Goal: Transaction & Acquisition: Purchase product/service

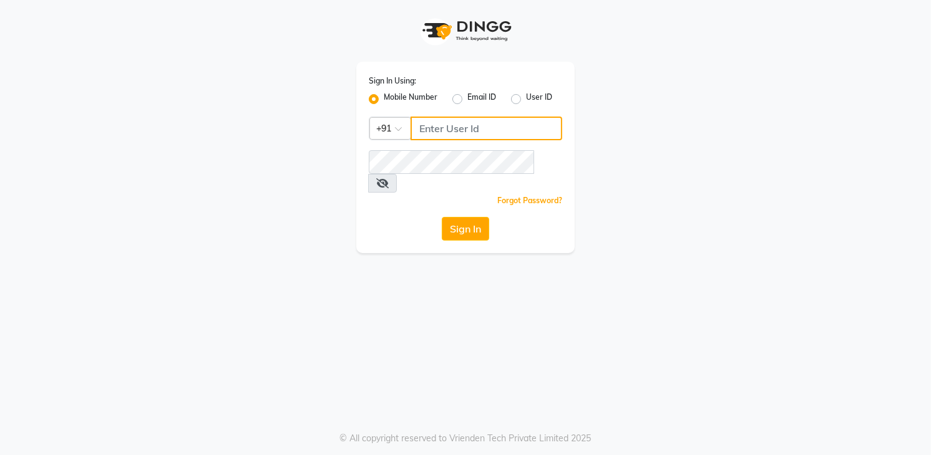
click at [481, 128] on input "Username" at bounding box center [486, 129] width 152 height 24
click at [423, 125] on input "08790031435" at bounding box center [486, 129] width 152 height 24
type input "8790031435"
drag, startPoint x: 422, startPoint y: 150, endPoint x: 365, endPoint y: 280, distance: 142.2
click at [365, 281] on div "Sign In Using: Mobile Number Email ID User ID Country Code × [PHONE_NUMBER] Rem…" at bounding box center [465, 227] width 931 height 455
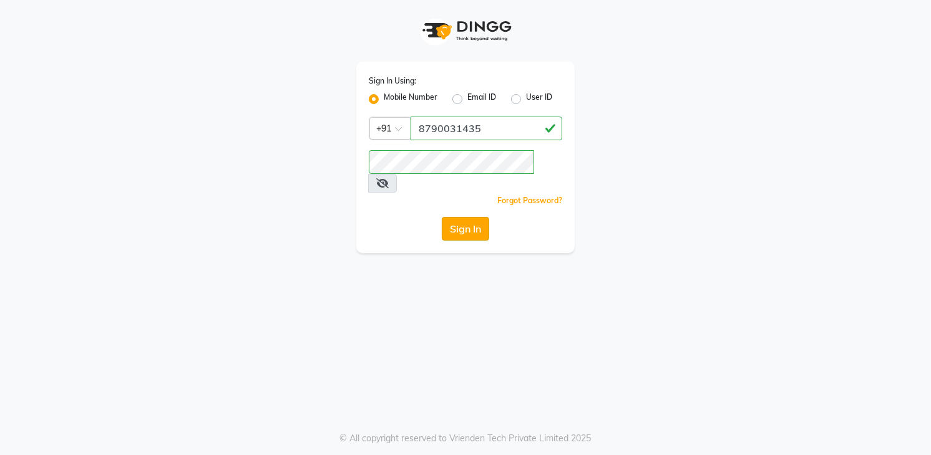
click at [471, 219] on button "Sign In" at bounding box center [465, 229] width 47 height 24
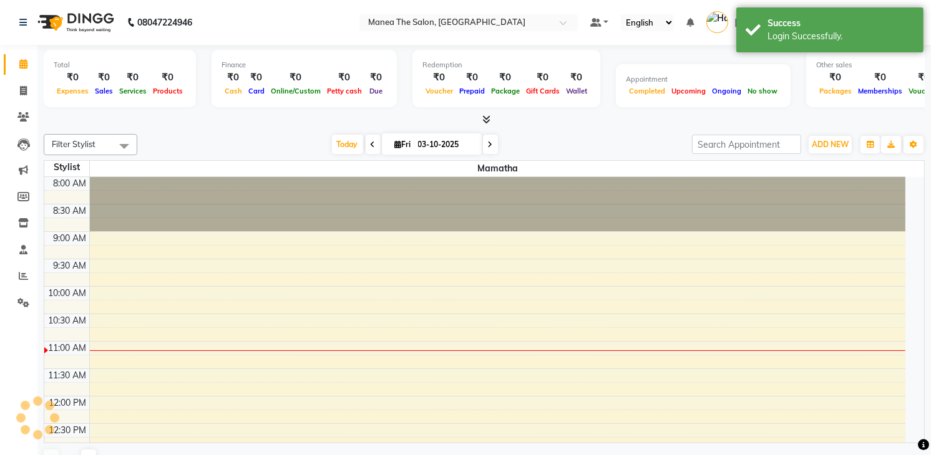
select select "en"
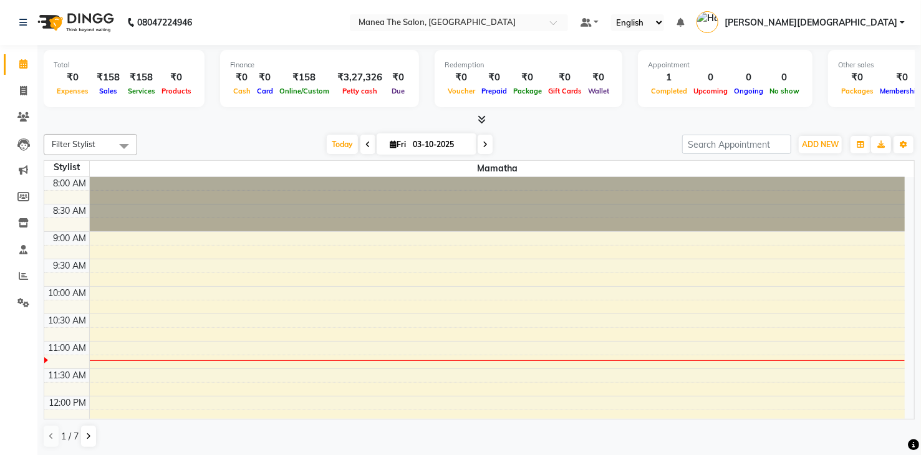
click at [471, 213] on div at bounding box center [498, 204] width 816 height 54
click at [22, 91] on icon at bounding box center [23, 90] width 7 height 9
select select "5481"
select select "service"
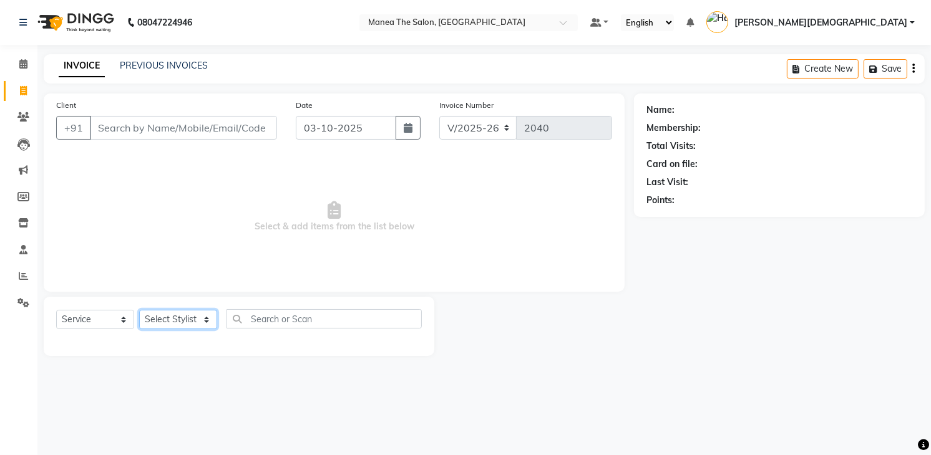
click at [181, 324] on select "Select Stylist [PERSON_NAME] [PERSON_NAME] [PERSON_NAME] [PERSON_NAME]" at bounding box center [178, 319] width 78 height 19
select select "60439"
click at [139, 310] on select "Select Stylist [PERSON_NAME] [PERSON_NAME] [PERSON_NAME] [PERSON_NAME]" at bounding box center [178, 319] width 78 height 19
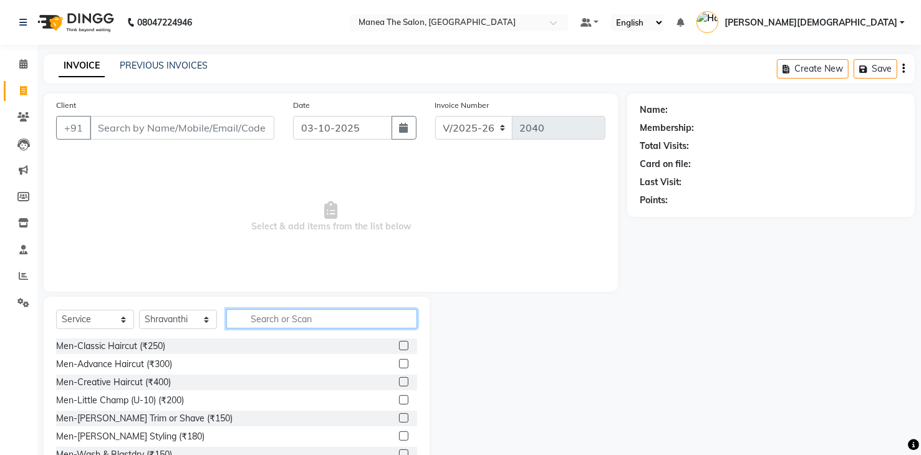
click at [261, 324] on input "text" at bounding box center [321, 318] width 191 height 19
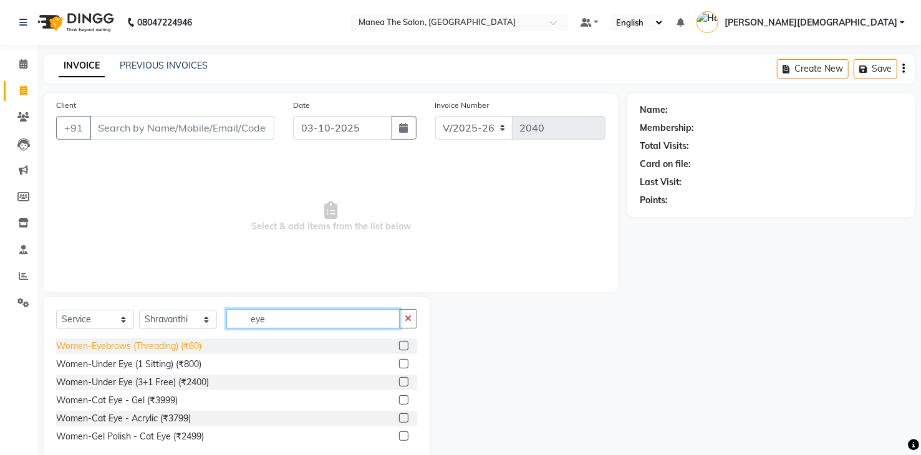
type input "eye"
click at [174, 348] on div "Women-Eyebrows (Threading) (₹60)" at bounding box center [128, 346] width 145 height 13
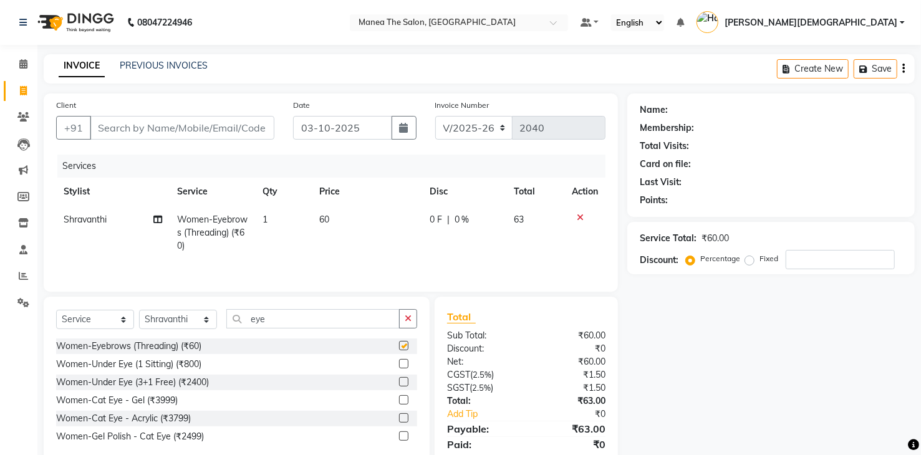
checkbox input "false"
click at [410, 318] on icon "button" at bounding box center [408, 318] width 7 height 9
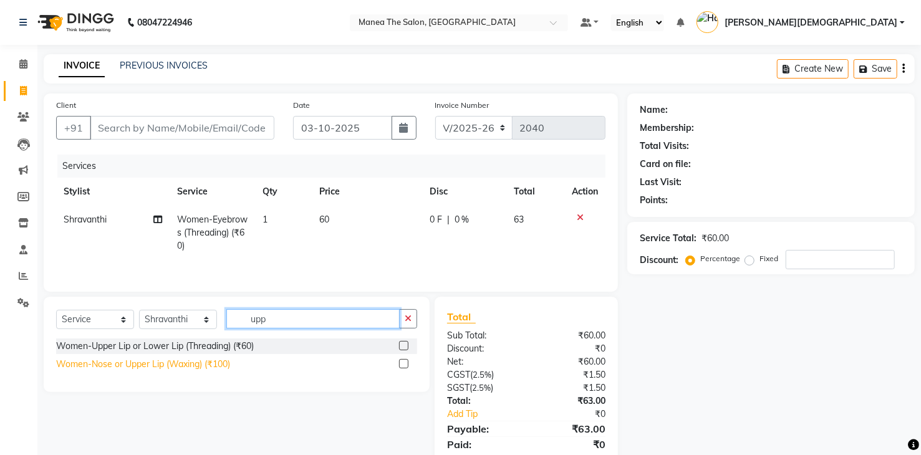
type input "upp"
click at [216, 365] on div "Women-Nose or Upper Lip (Waxing) (₹100)" at bounding box center [143, 364] width 174 height 13
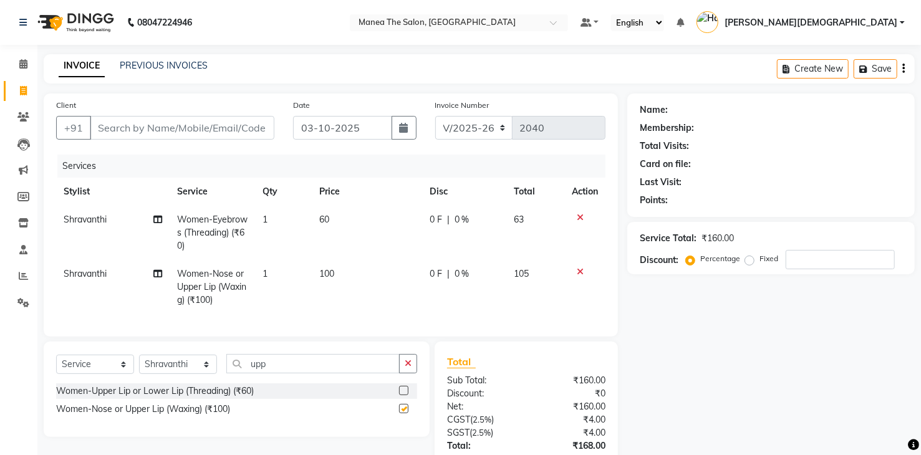
checkbox input "false"
click at [407, 368] on icon "button" at bounding box center [408, 363] width 7 height 9
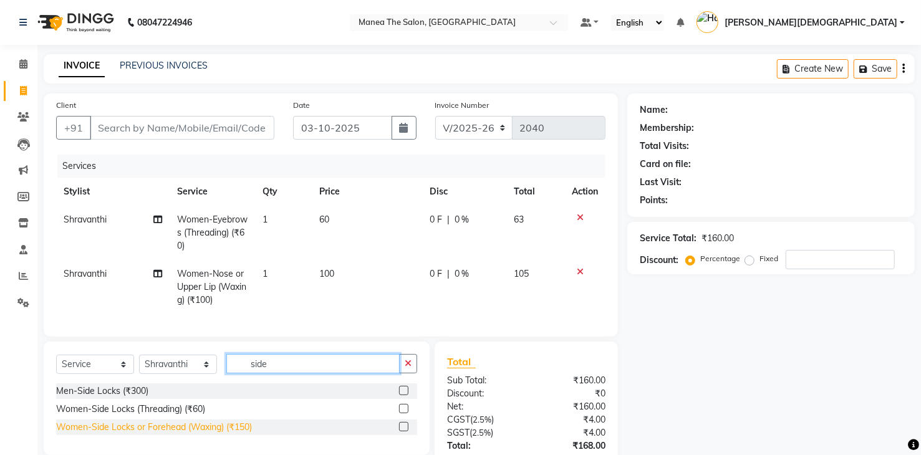
type input "side"
click at [236, 434] on div "Women-Side Locks or Forehead (Waxing) (₹150)" at bounding box center [154, 427] width 196 height 13
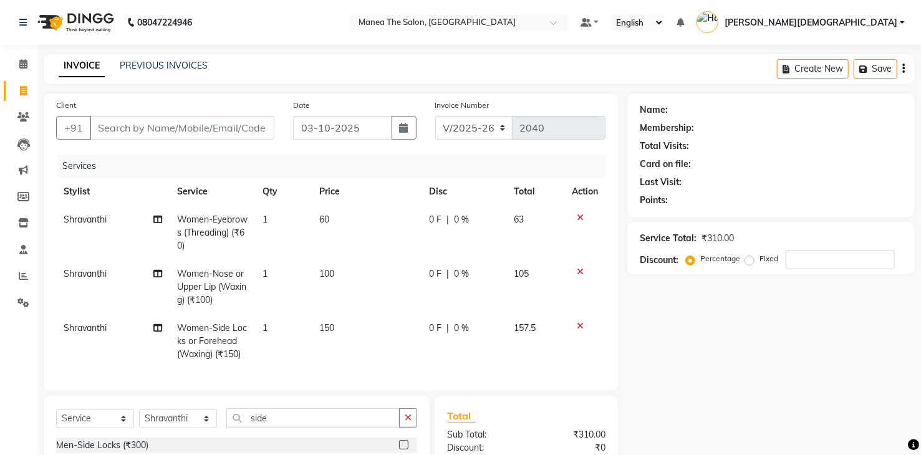
checkbox input "false"
click at [404, 426] on button "button" at bounding box center [408, 418] width 18 height 19
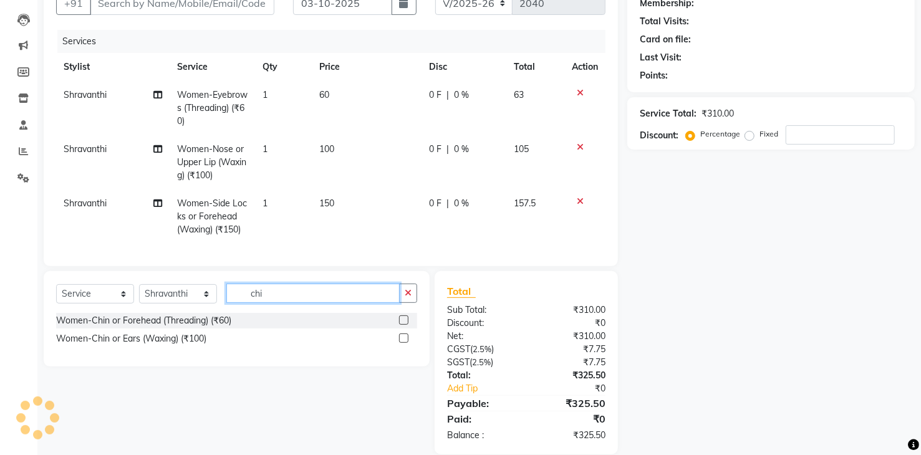
type input "chi"
click at [213, 347] on div "Women-Chin or Ears (Waxing) (₹100)" at bounding box center [236, 339] width 361 height 16
click at [205, 346] on div "Women-Chin or Ears (Waxing) (₹100)" at bounding box center [131, 338] width 150 height 13
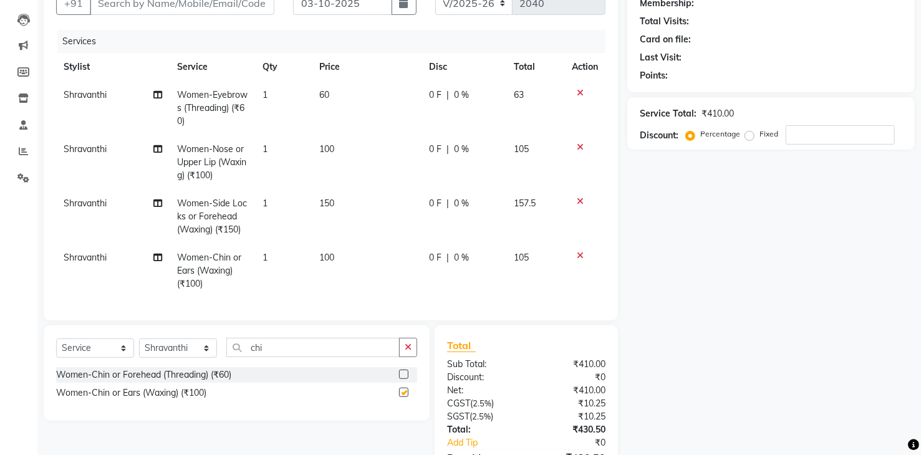
checkbox input "false"
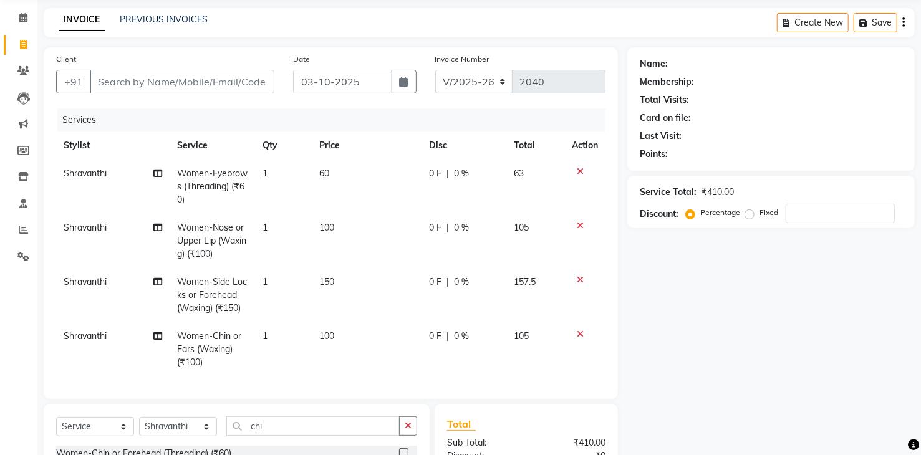
scroll to position [206, 0]
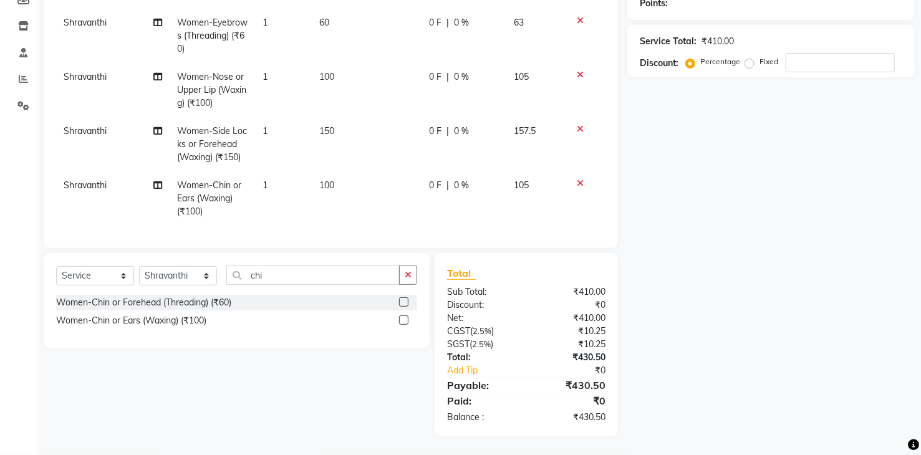
drag, startPoint x: 631, startPoint y: 278, endPoint x: 609, endPoint y: 283, distance: 22.4
click at [616, 283] on div "Client +91 Date [DATE] Invoice Number V/2025 V/[PHONE_NUMBER] Services Stylist …" at bounding box center [479, 166] width 890 height 540
click at [824, 144] on div "Name: Membership: Total Visits: Card on file: Last Visit: Points: Service Total…" at bounding box center [775, 166] width 297 height 540
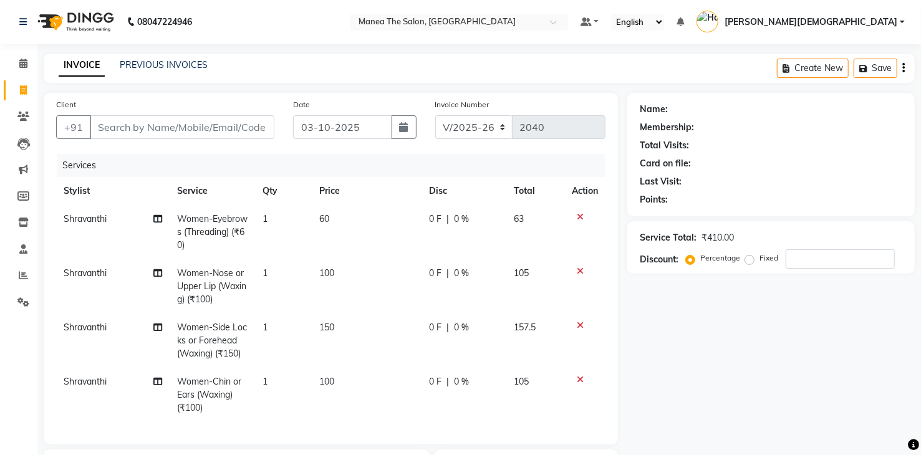
scroll to position [0, 0]
drag, startPoint x: 21, startPoint y: 88, endPoint x: 577, endPoint y: 66, distance: 556.1
click at [21, 87] on icon at bounding box center [23, 90] width 7 height 9
click at [128, 63] on link "PREVIOUS INVOICES" at bounding box center [164, 65] width 88 height 11
click at [73, 65] on link "INVOICE" at bounding box center [82, 66] width 46 height 22
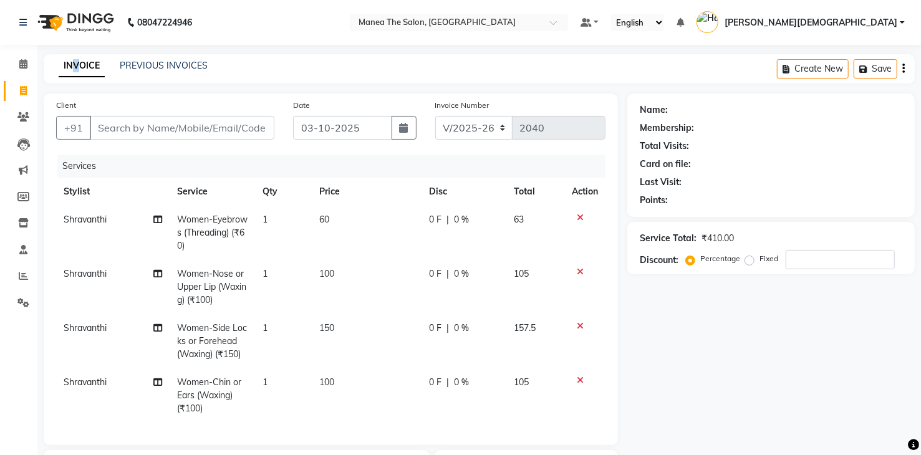
click at [76, 61] on link "INVOICE" at bounding box center [82, 66] width 46 height 22
drag, startPoint x: 23, startPoint y: 62, endPoint x: 584, endPoint y: 69, distance: 560.7
click at [23, 63] on icon at bounding box center [23, 63] width 8 height 9
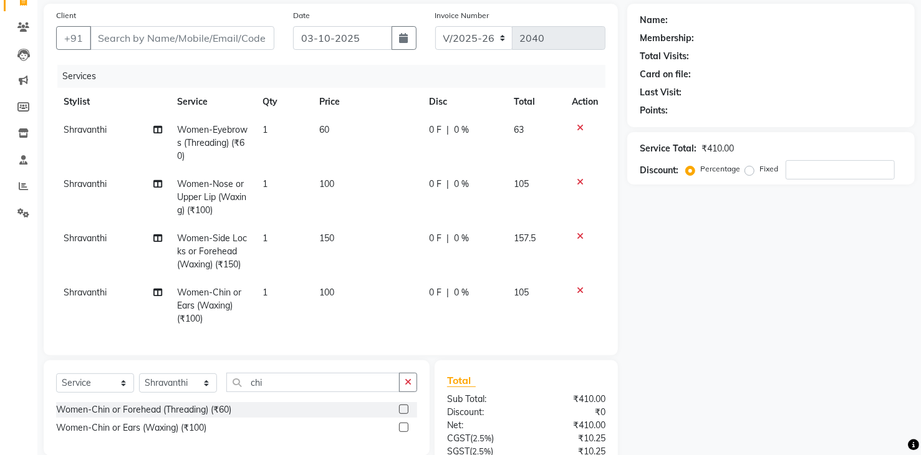
scroll to position [62, 0]
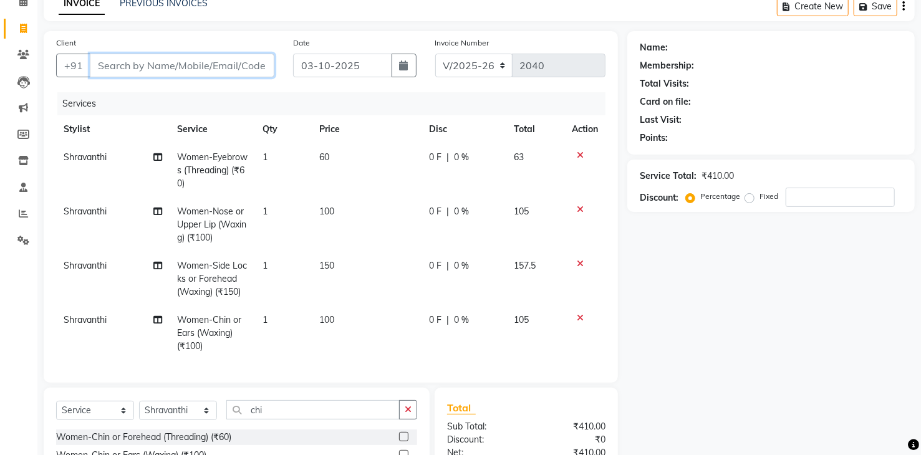
drag, startPoint x: 236, startPoint y: 53, endPoint x: 242, endPoint y: 64, distance: 12.8
click at [238, 58] on input "Client" at bounding box center [182, 66] width 185 height 24
type input "9"
type input "0"
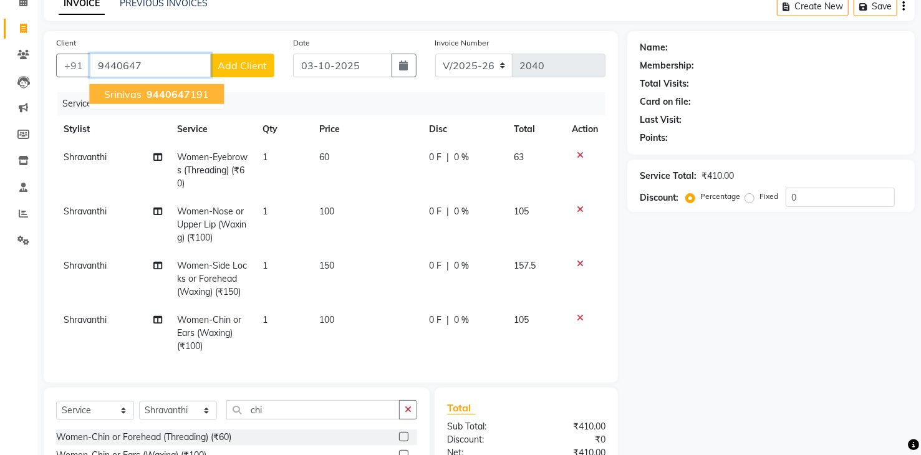
click at [148, 97] on span "9440647" at bounding box center [169, 94] width 44 height 12
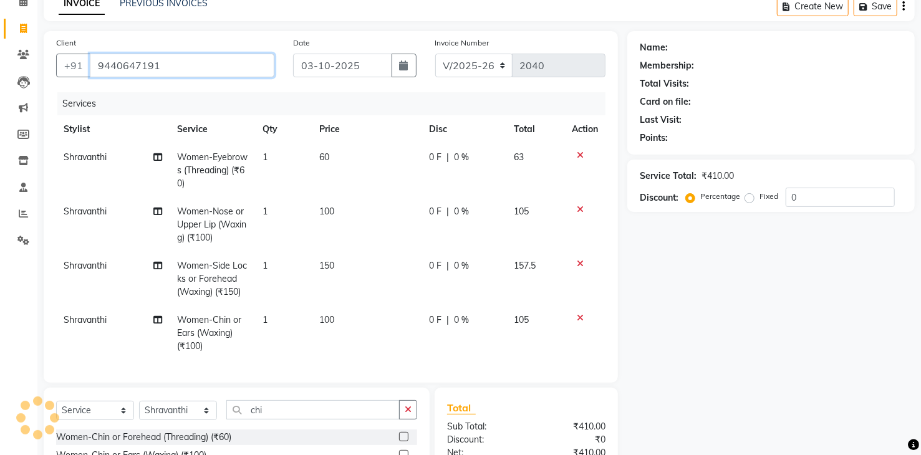
type input "9440647191"
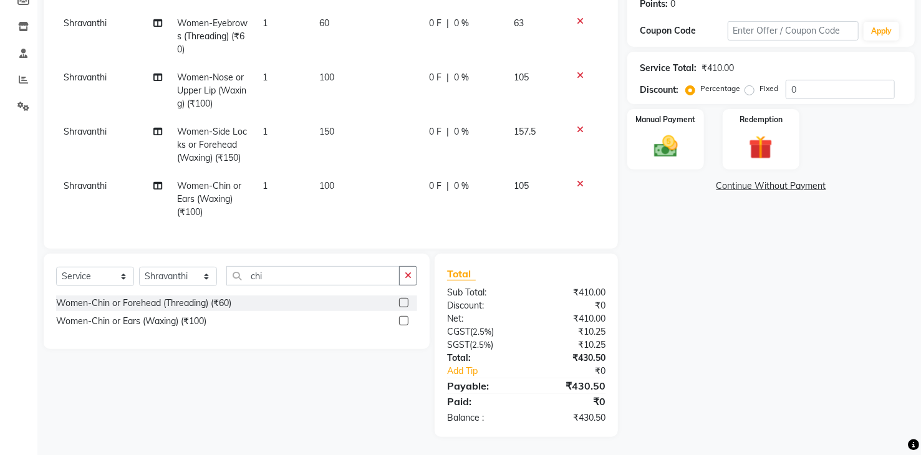
scroll to position [206, 0]
click at [672, 142] on img at bounding box center [666, 146] width 40 height 29
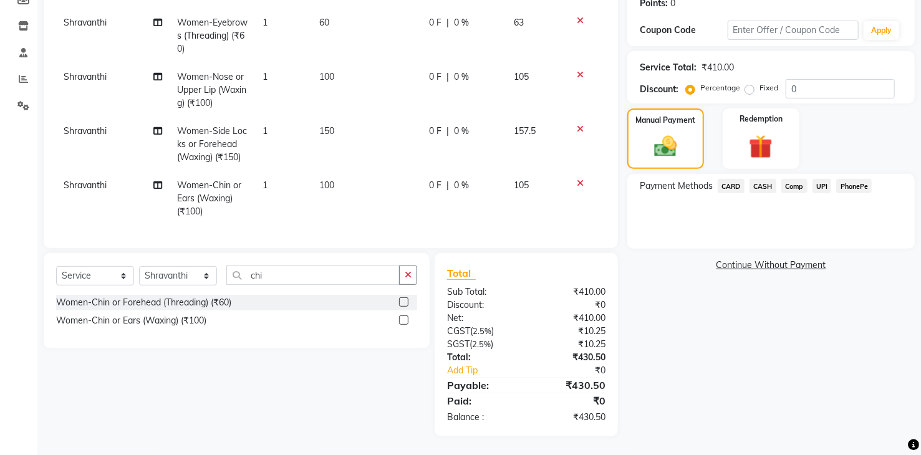
click at [825, 179] on span "UPI" at bounding box center [822, 186] width 19 height 14
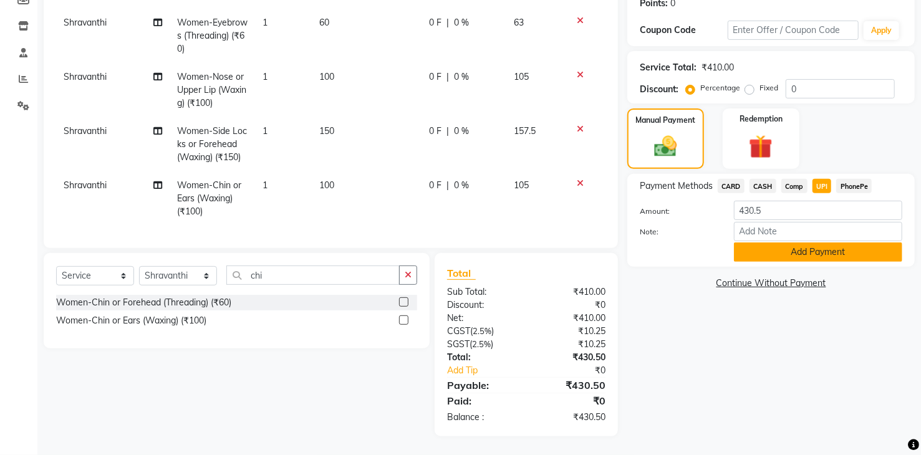
click at [832, 243] on button "Add Payment" at bounding box center [818, 252] width 168 height 19
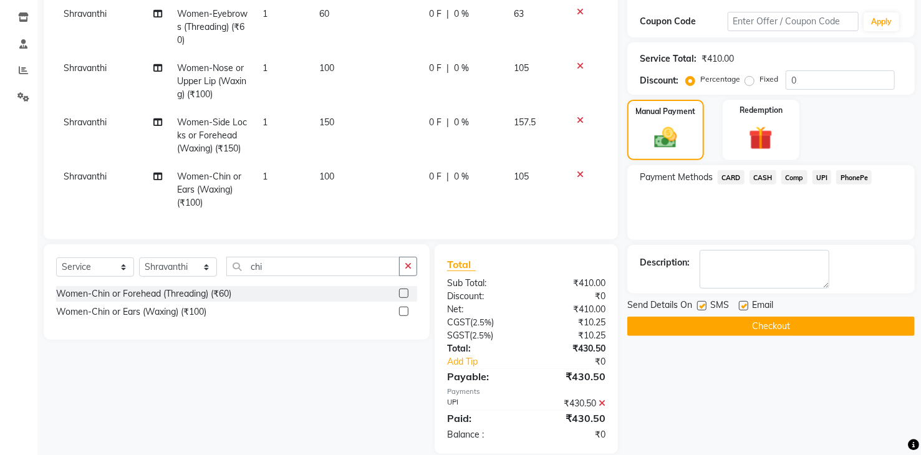
click at [815, 321] on button "Checkout" at bounding box center [771, 326] width 288 height 19
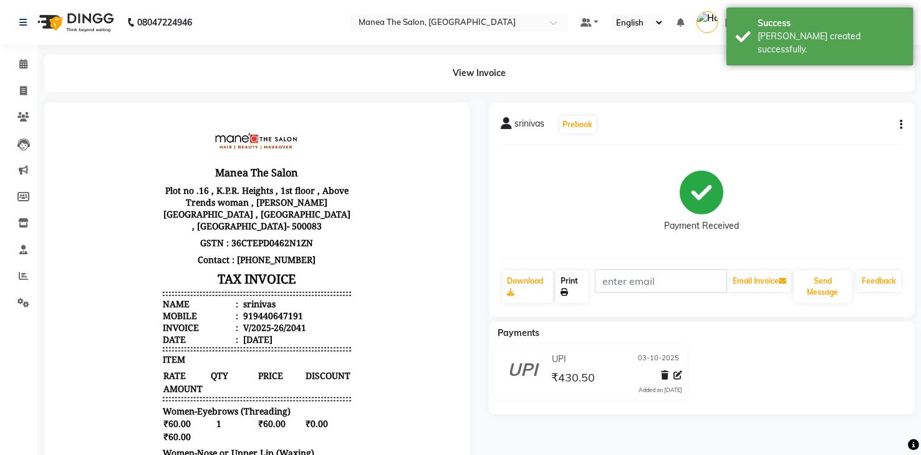
click at [573, 280] on link "Print" at bounding box center [572, 287] width 33 height 32
click at [22, 96] on span at bounding box center [23, 91] width 22 height 14
select select "service"
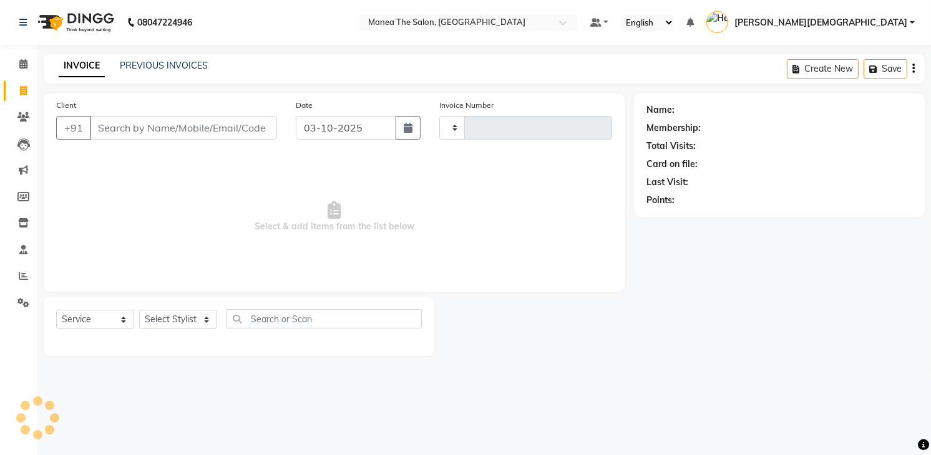
type input "2042"
select select "5481"
click at [517, 228] on span "Select & add items from the list below" at bounding box center [334, 217] width 556 height 125
click at [247, 130] on input "Client" at bounding box center [183, 128] width 187 height 24
click at [200, 319] on select "Select Stylist [PERSON_NAME] [PERSON_NAME] [PERSON_NAME] [PERSON_NAME]" at bounding box center [178, 319] width 78 height 19
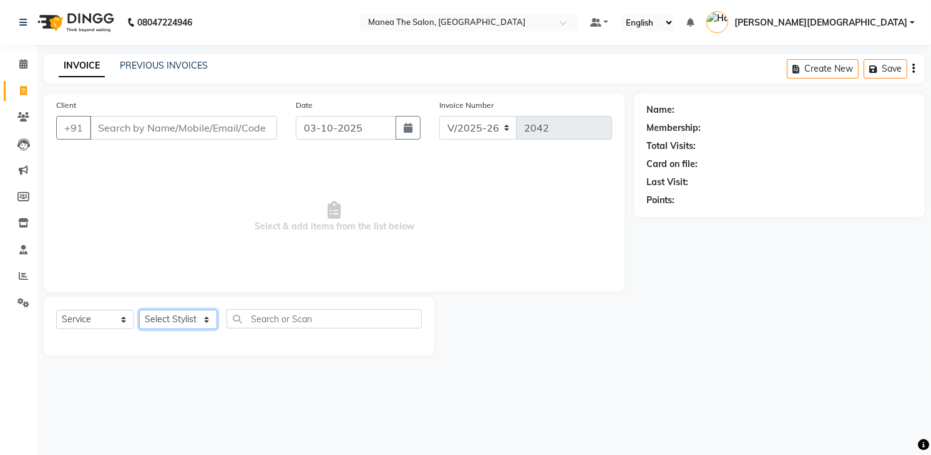
select select "81467"
click at [139, 310] on select "Select Stylist [PERSON_NAME] [PERSON_NAME] [PERSON_NAME] [PERSON_NAME]" at bounding box center [178, 319] width 78 height 19
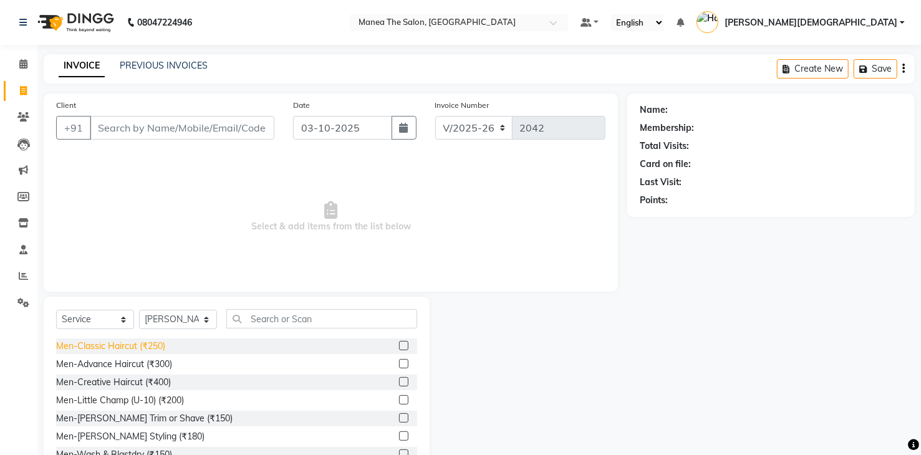
click at [149, 346] on div "Men-Classic Haircut (₹250)" at bounding box center [110, 346] width 109 height 13
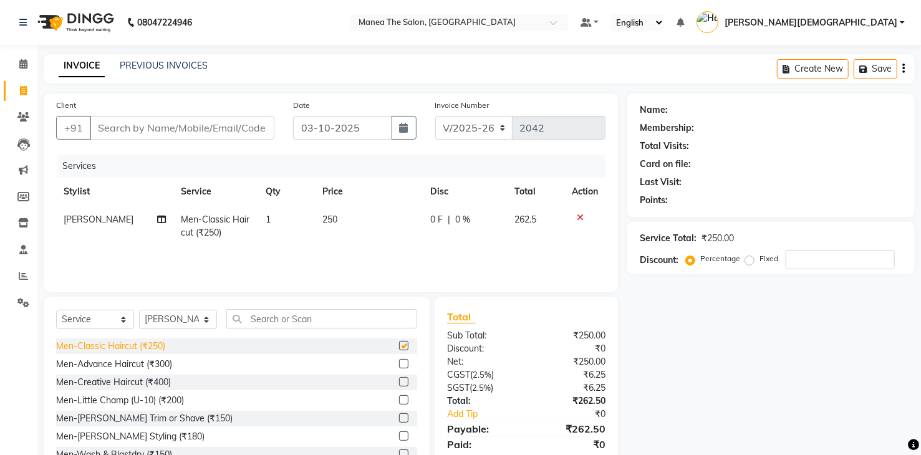
checkbox input "false"
click at [164, 420] on div "Men-[PERSON_NAME] Trim or Shave (₹150)" at bounding box center [144, 418] width 177 height 13
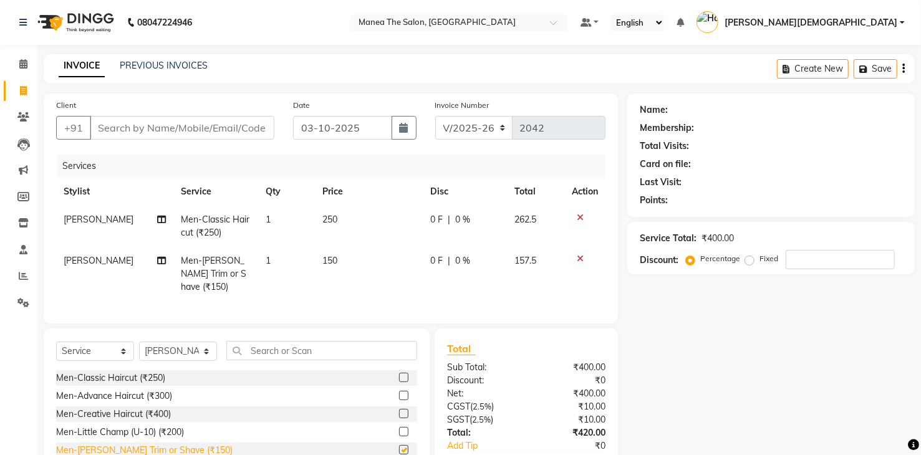
checkbox input "false"
click at [340, 346] on input "text" at bounding box center [321, 350] width 191 height 19
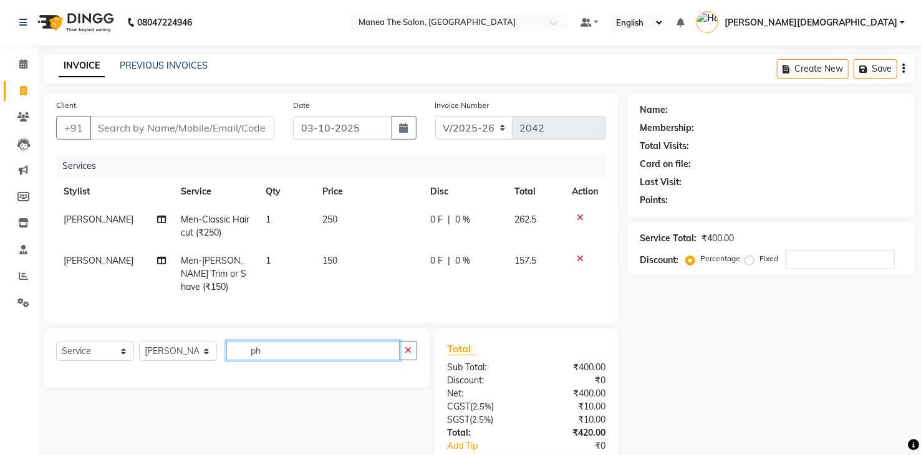
type input "p"
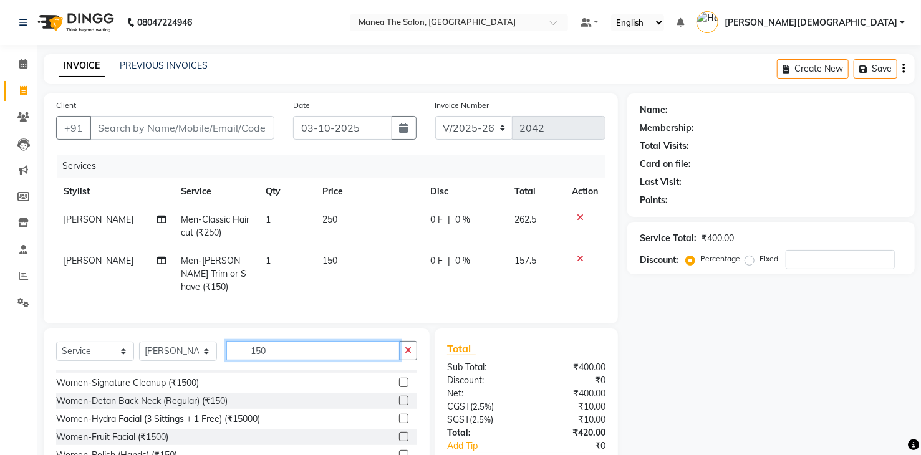
scroll to position [182, 0]
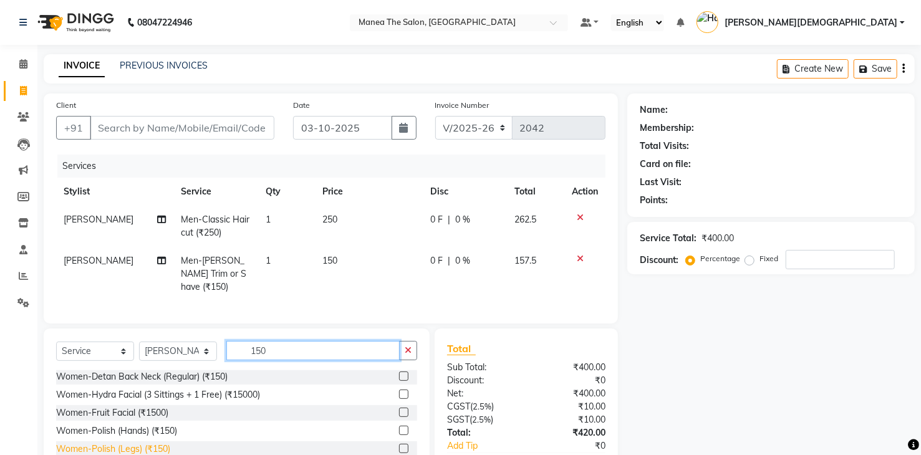
type input "150"
click at [169, 447] on div "Women-Polish (Legs) (₹150)" at bounding box center [113, 449] width 114 height 13
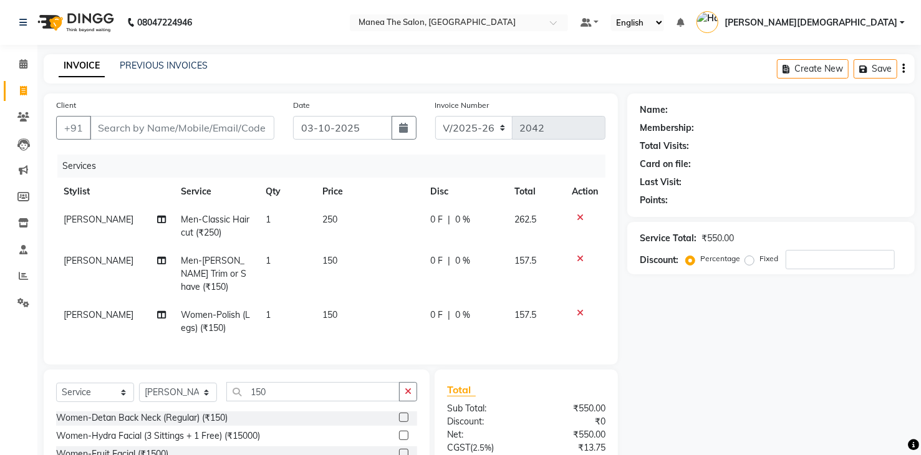
checkbox input "false"
click at [236, 128] on input "Client" at bounding box center [182, 128] width 185 height 24
type input "6"
type input "0"
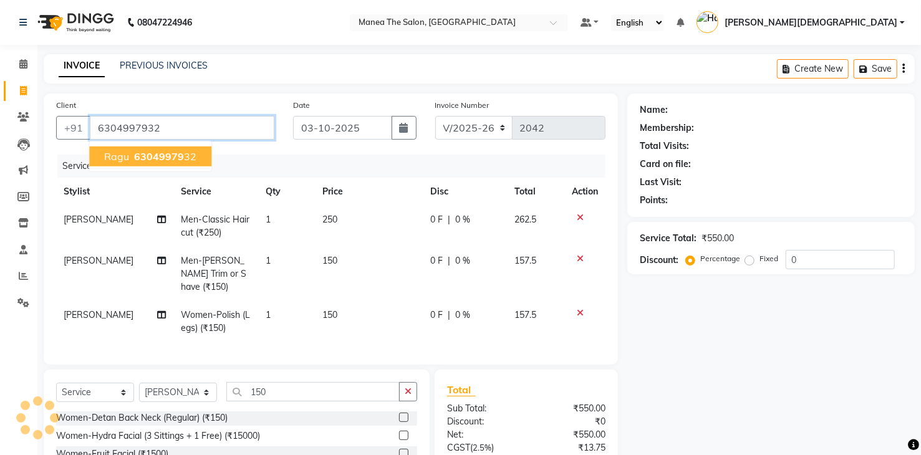
type input "6304997932"
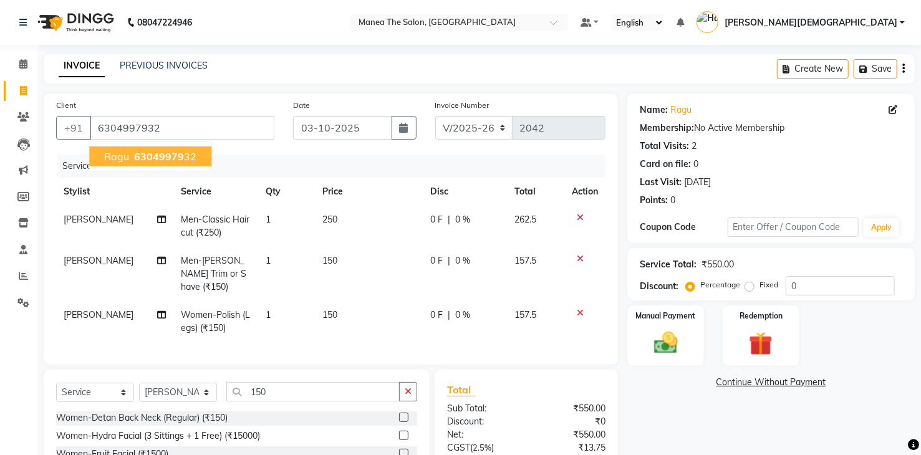
click at [195, 154] on button "ragu 63049979 32" at bounding box center [150, 157] width 122 height 20
click at [342, 216] on td "250" at bounding box center [369, 226] width 109 height 41
select select "81467"
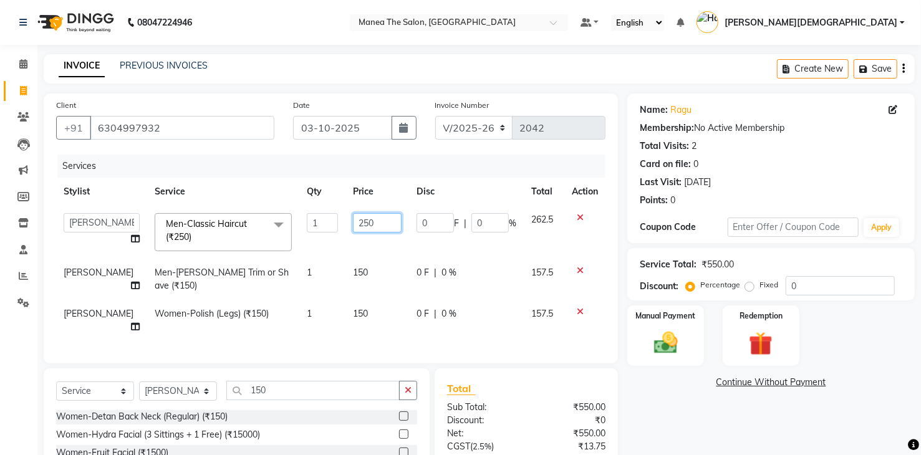
click at [372, 221] on input "250" at bounding box center [377, 222] width 49 height 19
type input "210"
click at [357, 300] on td "150" at bounding box center [378, 320] width 64 height 41
select select "81467"
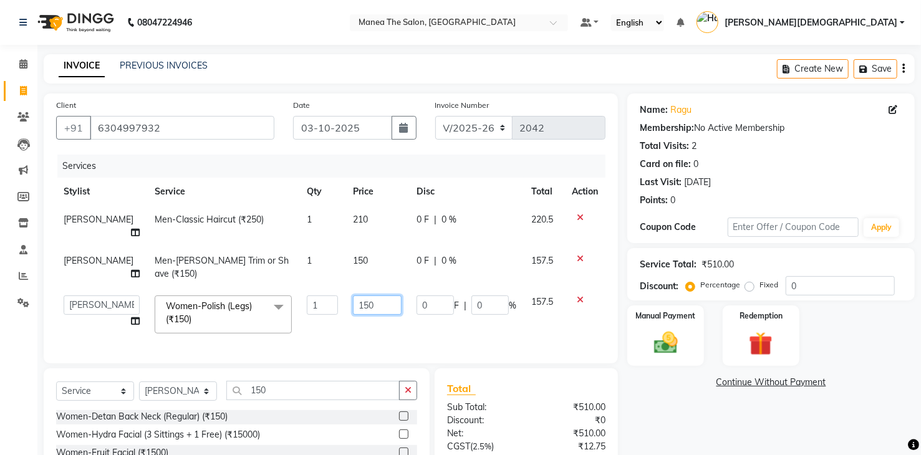
click at [364, 296] on input "150" at bounding box center [377, 305] width 49 height 19
type input "1"
type input "200"
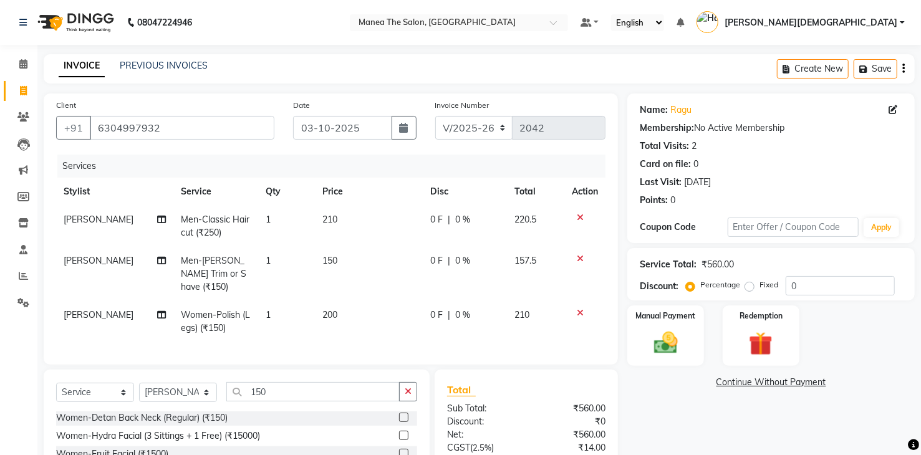
click at [694, 402] on div "Name: Ragu Membership: No Active Membership Total Visits: 2 Card on file: 0 Las…" at bounding box center [775, 324] width 297 height 460
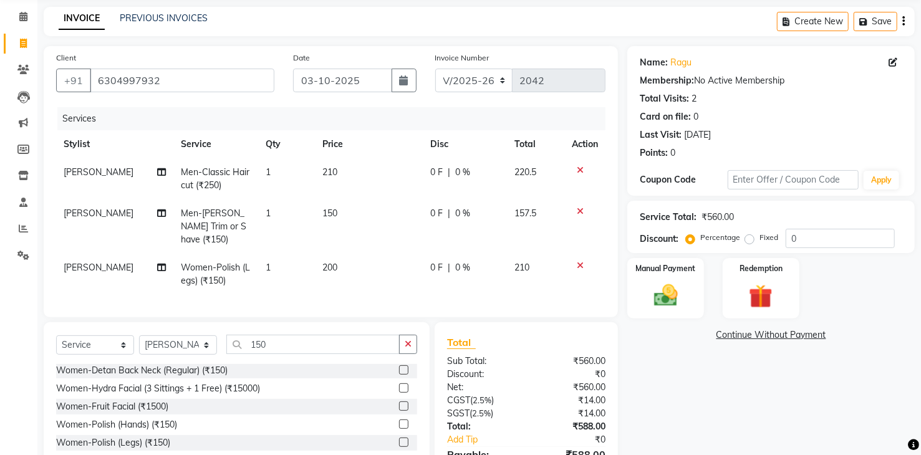
scroll to position [114, 0]
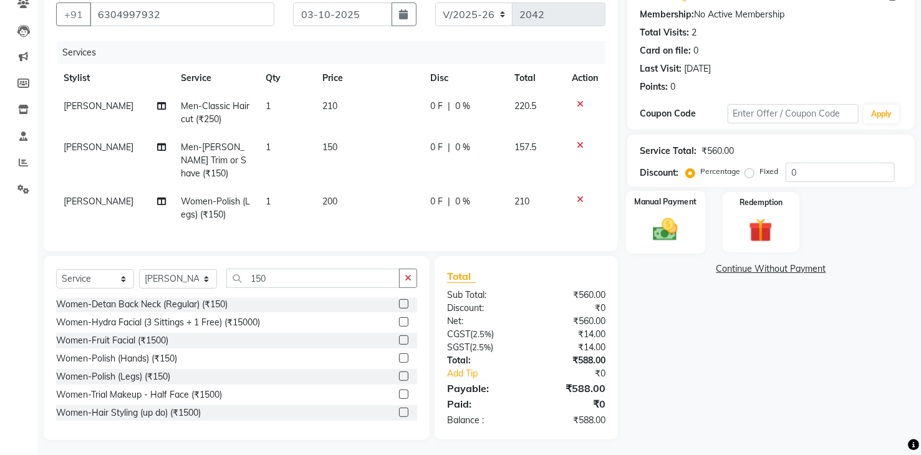
click at [667, 236] on img at bounding box center [666, 230] width 40 height 29
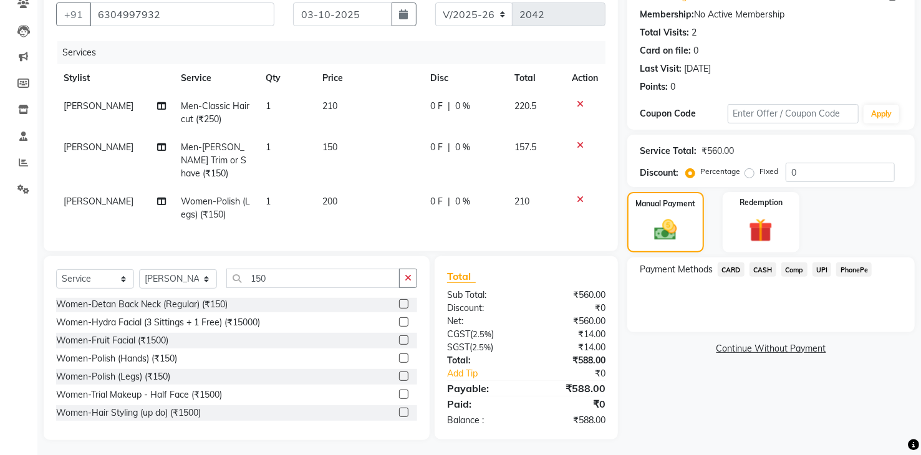
click at [819, 270] on span "UPI" at bounding box center [822, 270] width 19 height 14
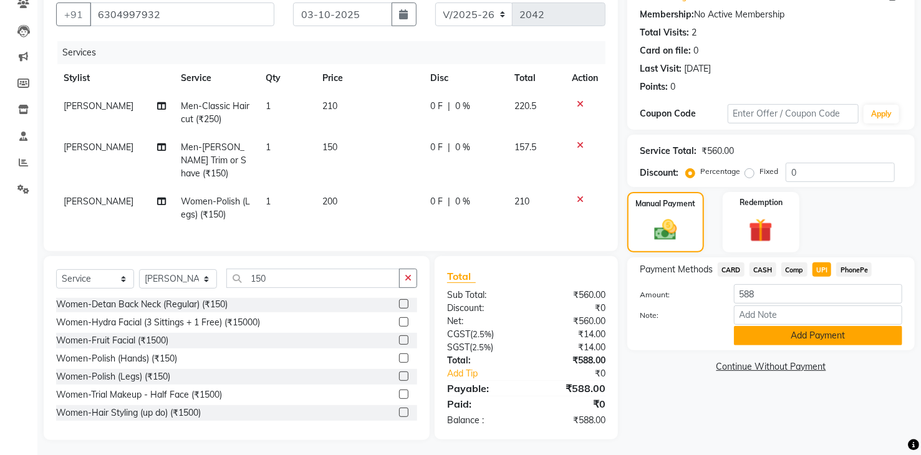
click at [805, 337] on button "Add Payment" at bounding box center [818, 335] width 168 height 19
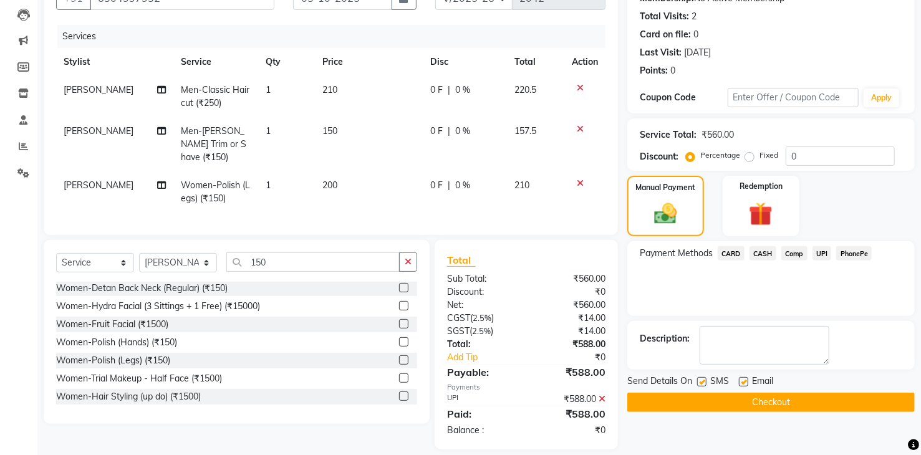
scroll to position [138, 0]
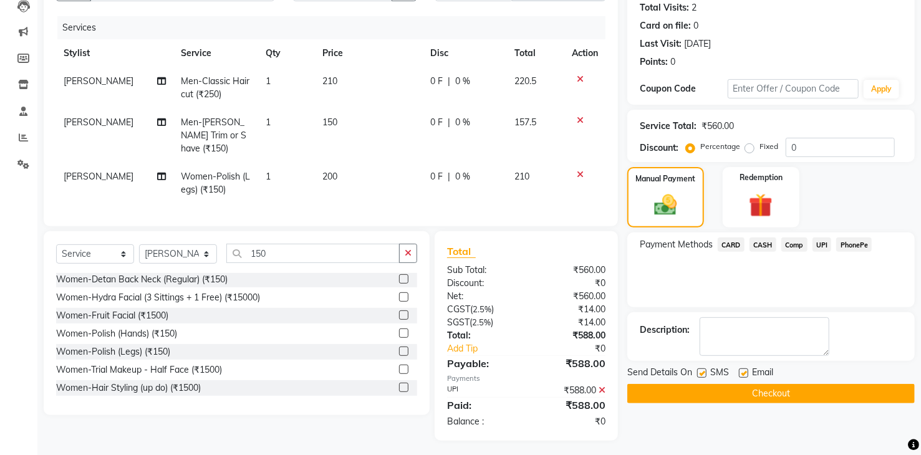
click at [763, 389] on button "Checkout" at bounding box center [771, 393] width 288 height 19
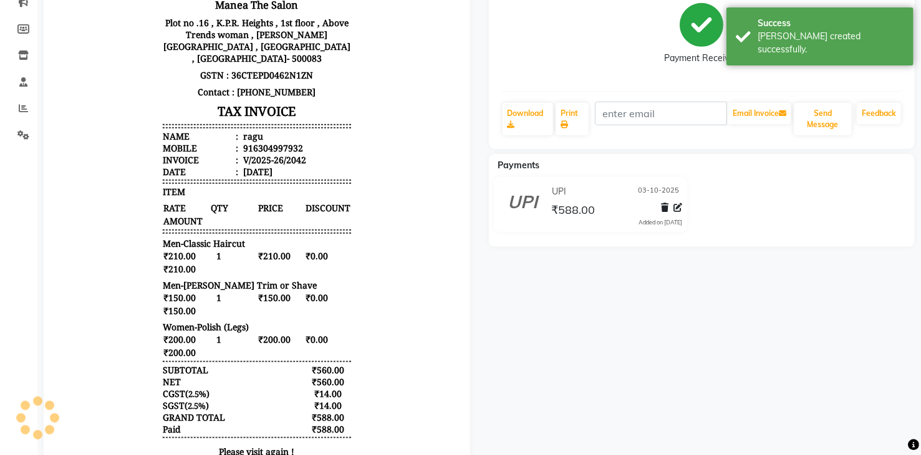
scroll to position [100, 0]
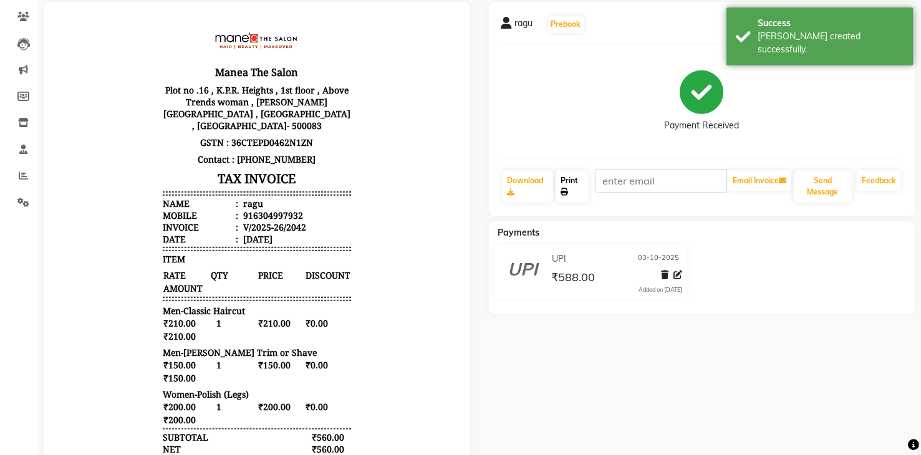
click at [576, 183] on link "Print" at bounding box center [572, 186] width 33 height 32
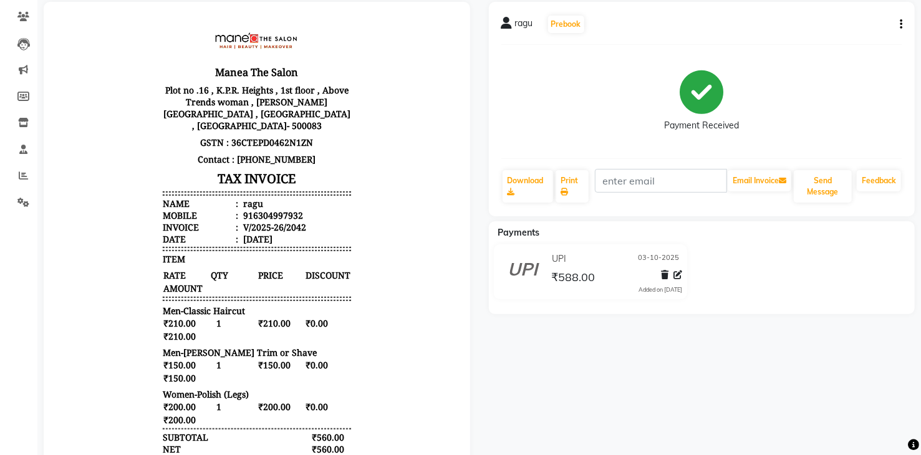
click at [132, 202] on body "Manea The Salon Plot no .16 , K.P.R. Heights , 1st floor , Above Trends woman ,…" at bounding box center [256, 290] width 392 height 542
click at [92, 258] on body "Manea The Salon Plot no .16 , K.P.R. Heights , 1st floor , Above Trends woman ,…" at bounding box center [256, 290] width 392 height 542
click at [538, 84] on div "Payment Received" at bounding box center [702, 102] width 402 height 94
click at [24, 16] on icon at bounding box center [23, 16] width 12 height 9
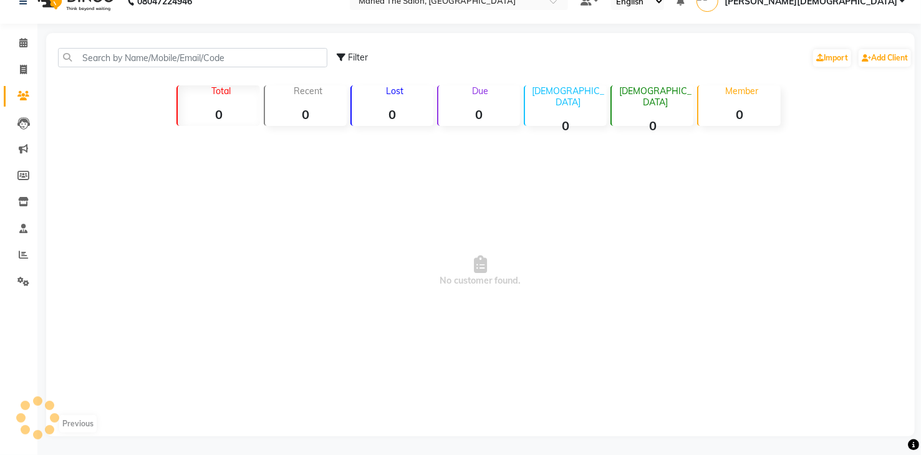
scroll to position [84, 0]
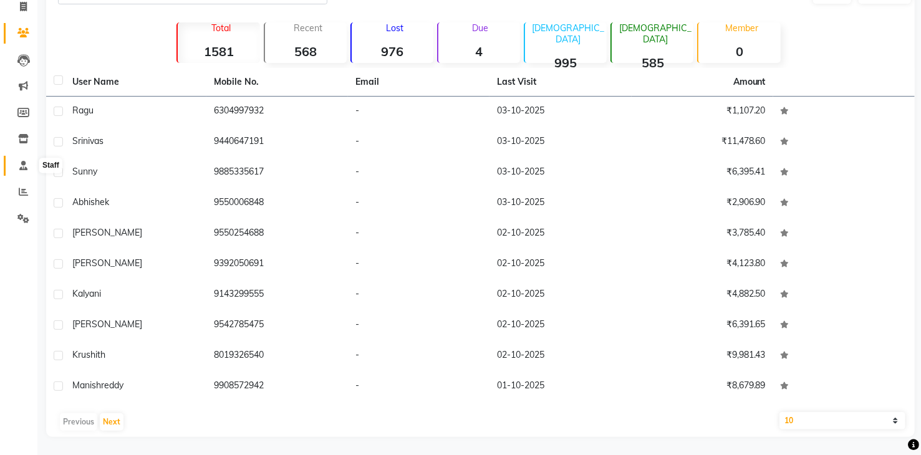
click at [24, 165] on icon at bounding box center [23, 165] width 8 height 9
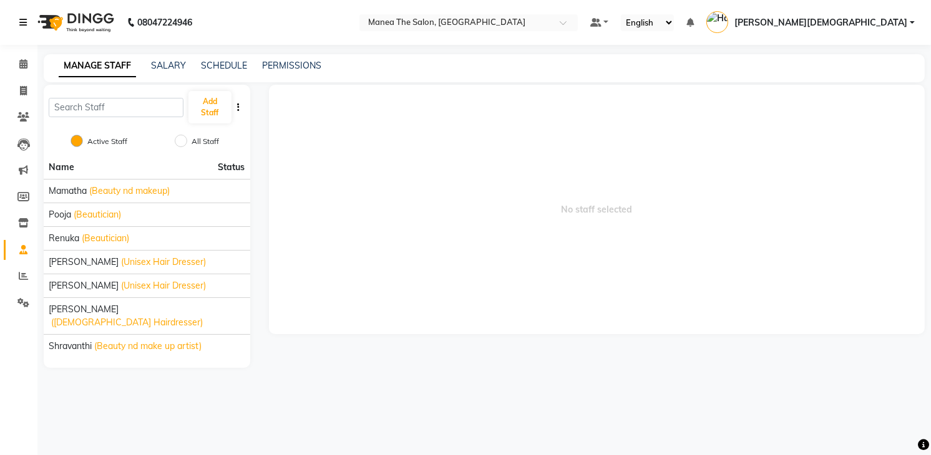
click at [21, 24] on icon at bounding box center [22, 22] width 7 height 9
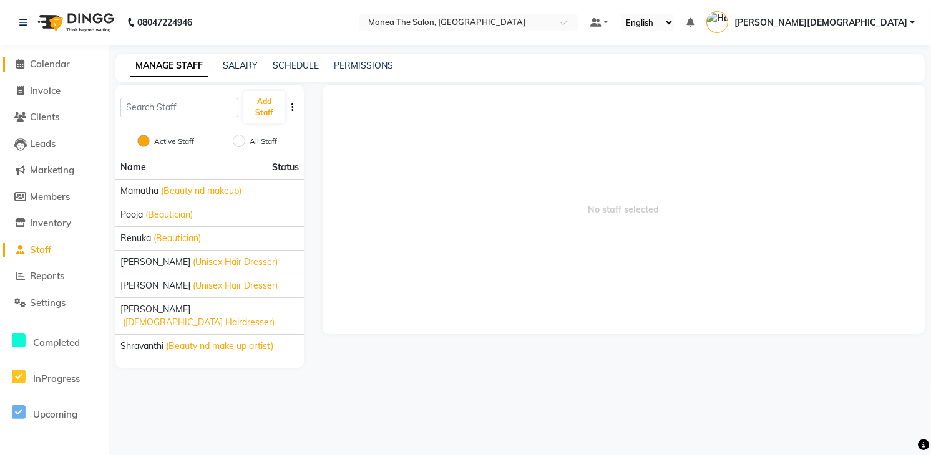
click at [17, 59] on icon at bounding box center [21, 63] width 8 height 9
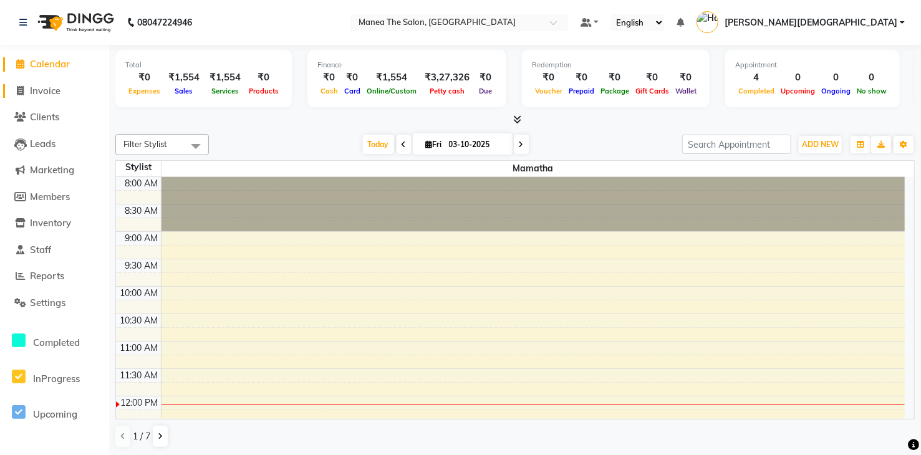
click at [14, 92] on span at bounding box center [20, 91] width 19 height 14
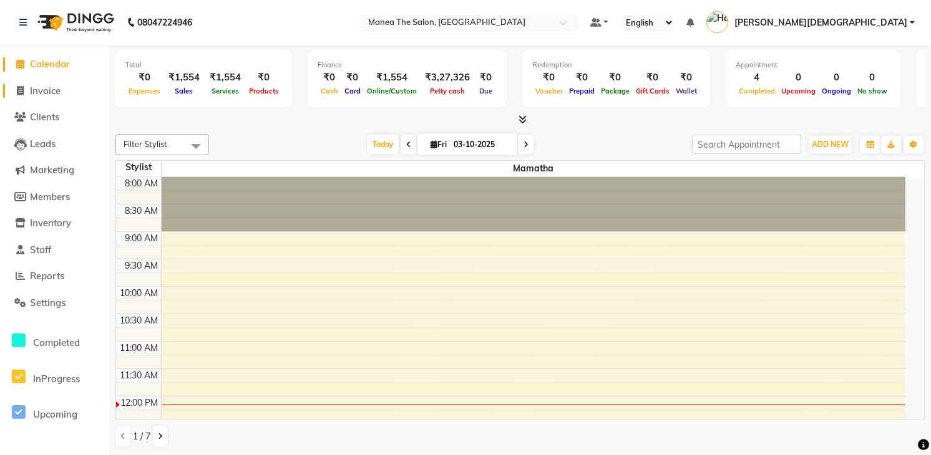
select select "5481"
select select "service"
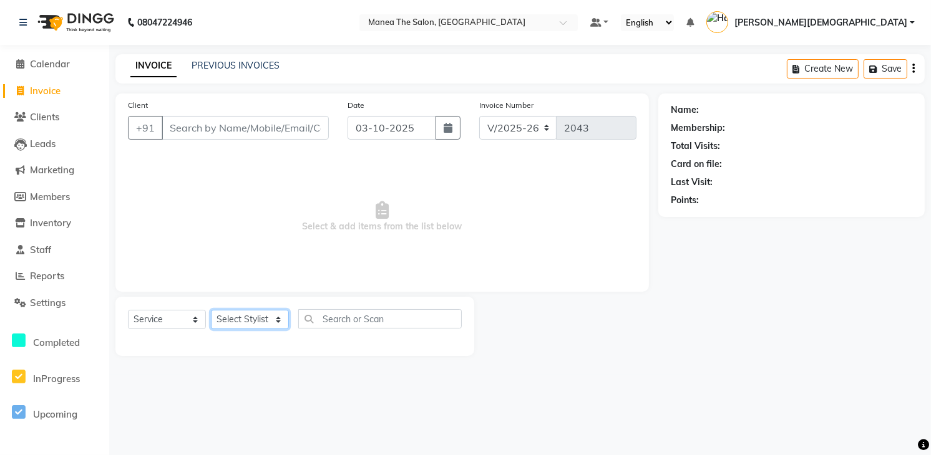
click at [241, 323] on select "Select Stylist [PERSON_NAME] [PERSON_NAME] [PERSON_NAME] [PERSON_NAME]" at bounding box center [250, 319] width 78 height 19
select select "75190"
click at [211, 310] on select "Select Stylist [PERSON_NAME] [PERSON_NAME] [PERSON_NAME] [PERSON_NAME]" at bounding box center [250, 319] width 78 height 19
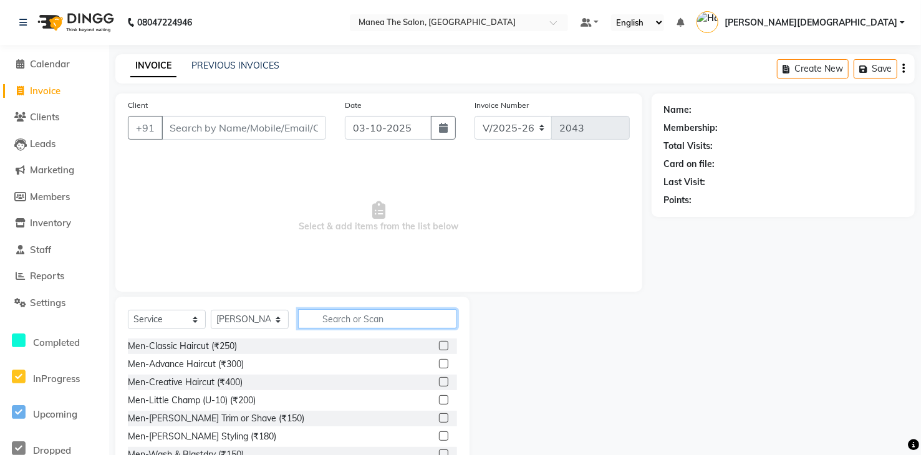
click at [332, 321] on input "text" at bounding box center [377, 318] width 159 height 19
click at [385, 319] on input "text" at bounding box center [377, 318] width 159 height 19
type input "600"
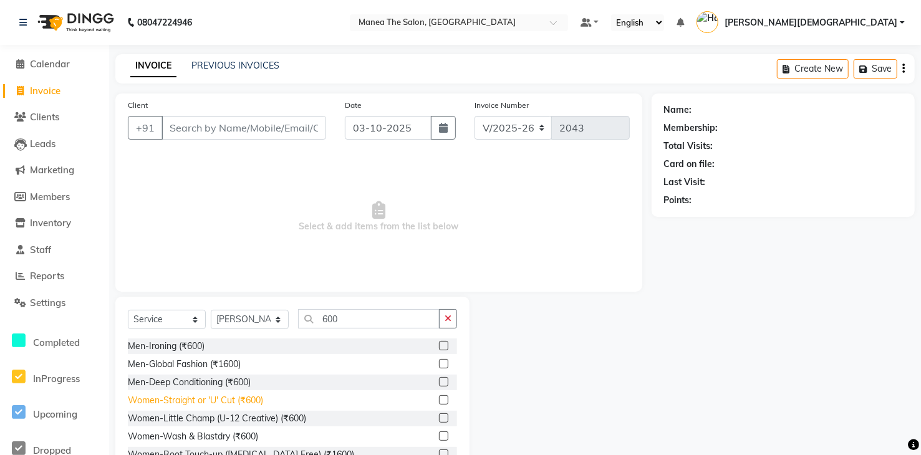
click at [230, 402] on div "Women-Straight or 'U' Cut (₹600)" at bounding box center [195, 400] width 135 height 13
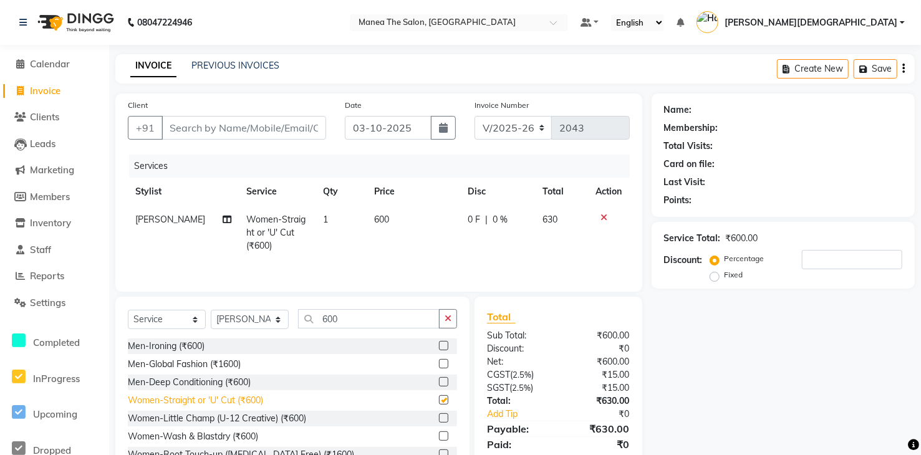
checkbox input "false"
click at [271, 134] on input "Client" at bounding box center [244, 128] width 165 height 24
type input "9"
type input "0"
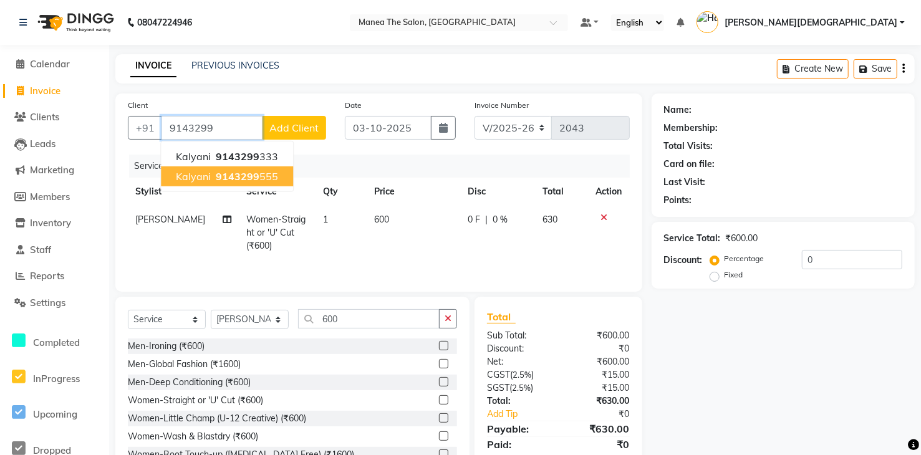
click at [261, 177] on ngb-highlight "9143299 555" at bounding box center [245, 176] width 65 height 12
type input "9143299555"
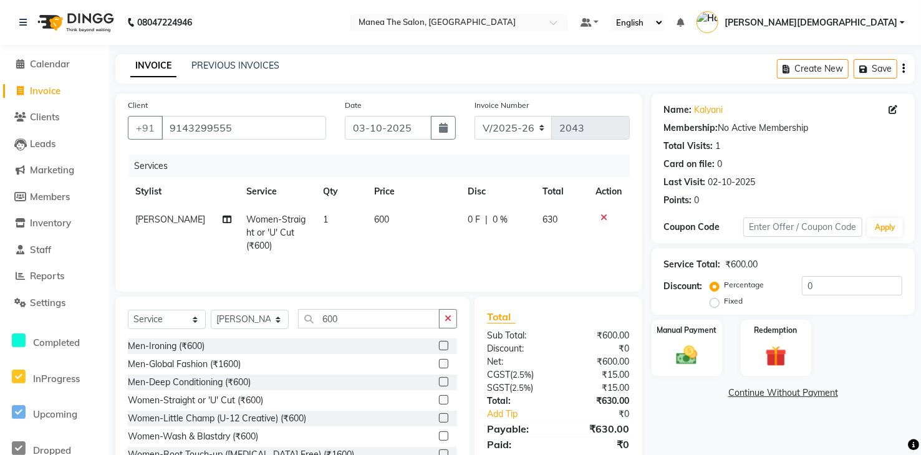
click at [387, 218] on td "600" at bounding box center [414, 233] width 94 height 54
select select "75190"
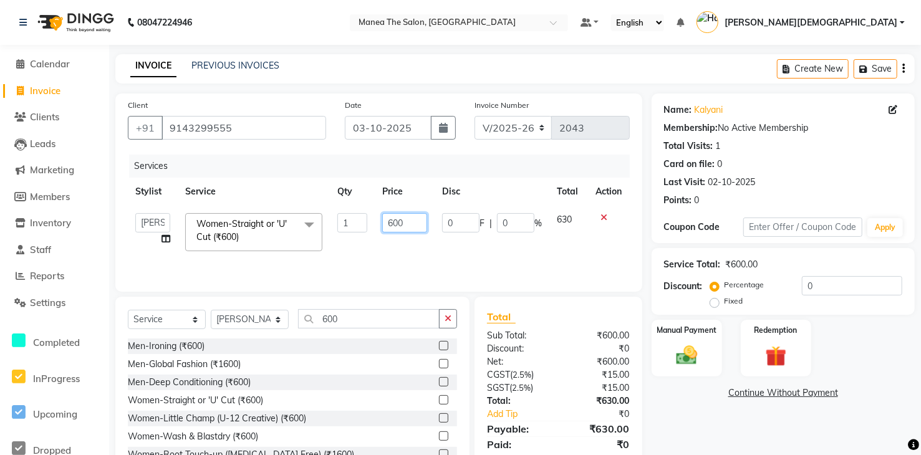
click at [412, 227] on input "600" at bounding box center [404, 222] width 45 height 19
type input "6"
type input "510"
click at [652, 415] on div "Name: Kalyani Membership: No Active Membership Total Visits: 1 Card on file: 0 …" at bounding box center [788, 287] width 273 height 387
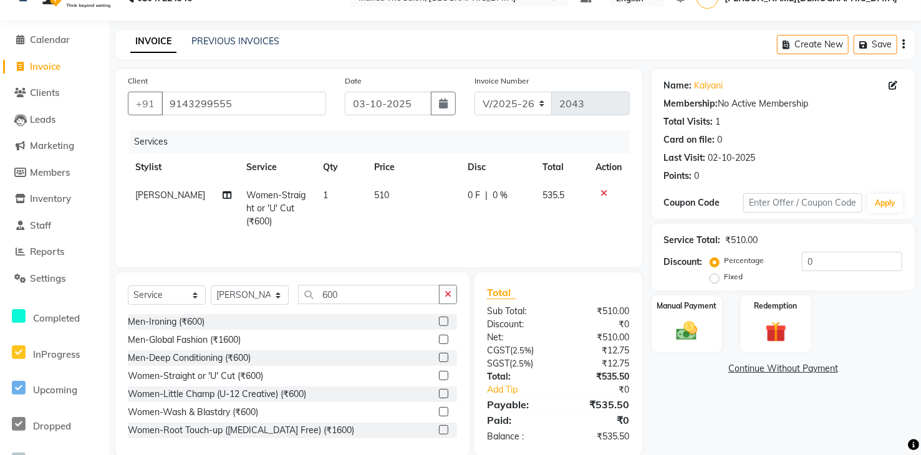
scroll to position [44, 0]
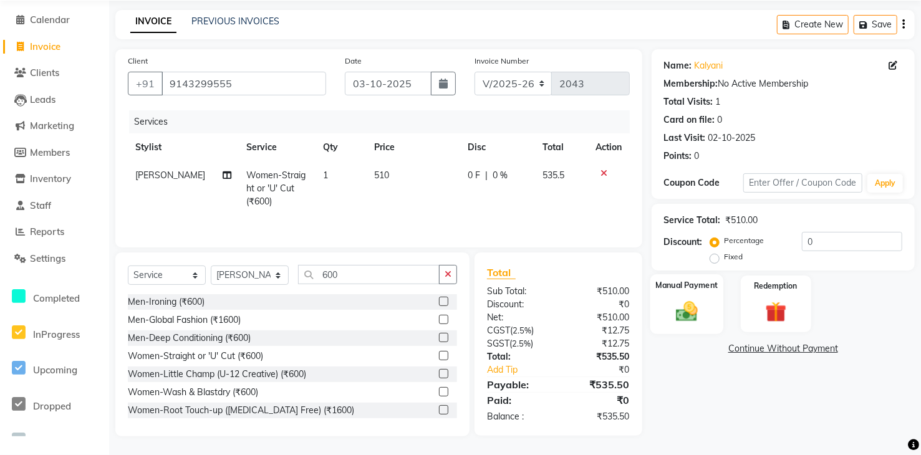
click at [686, 317] on img at bounding box center [687, 311] width 36 height 25
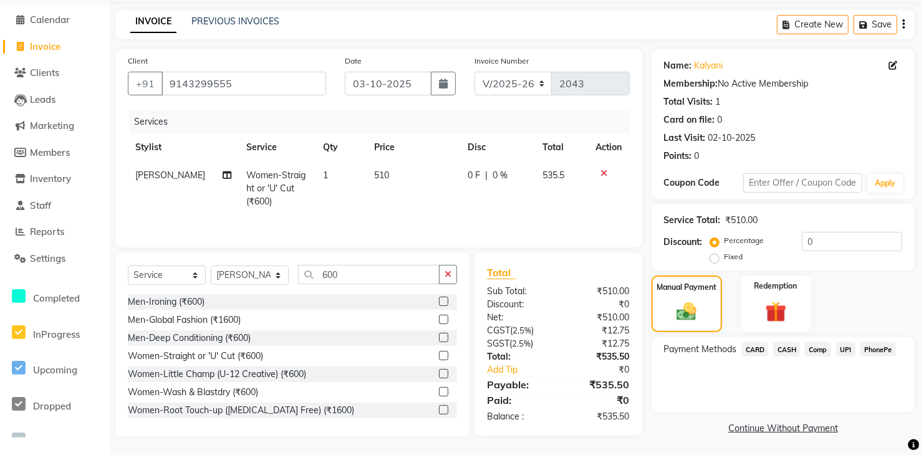
click at [850, 351] on span "UPI" at bounding box center [845, 349] width 19 height 14
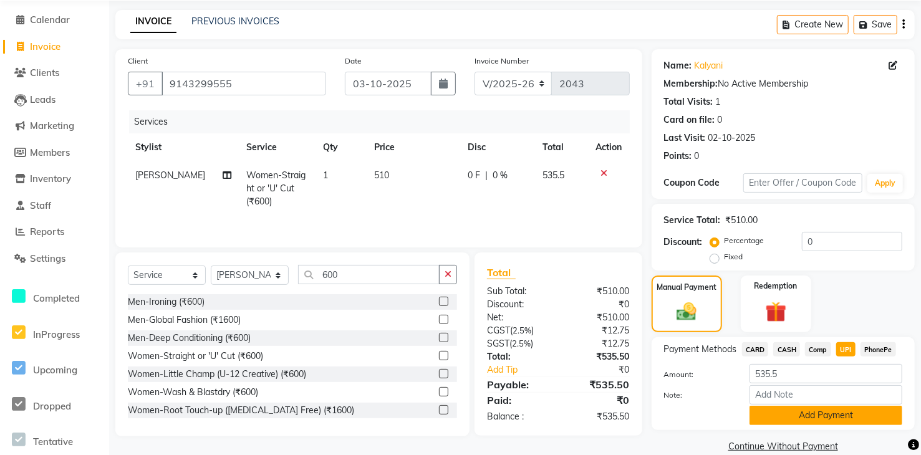
click at [839, 420] on button "Add Payment" at bounding box center [826, 415] width 153 height 19
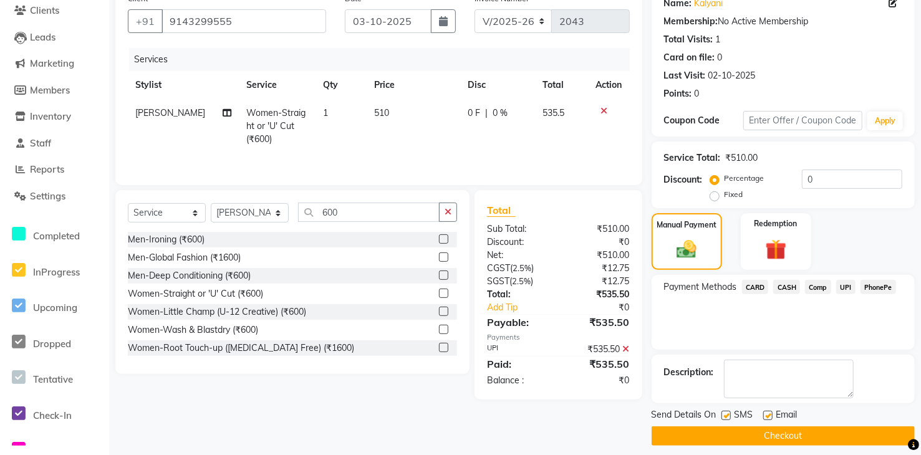
scroll to position [115, 0]
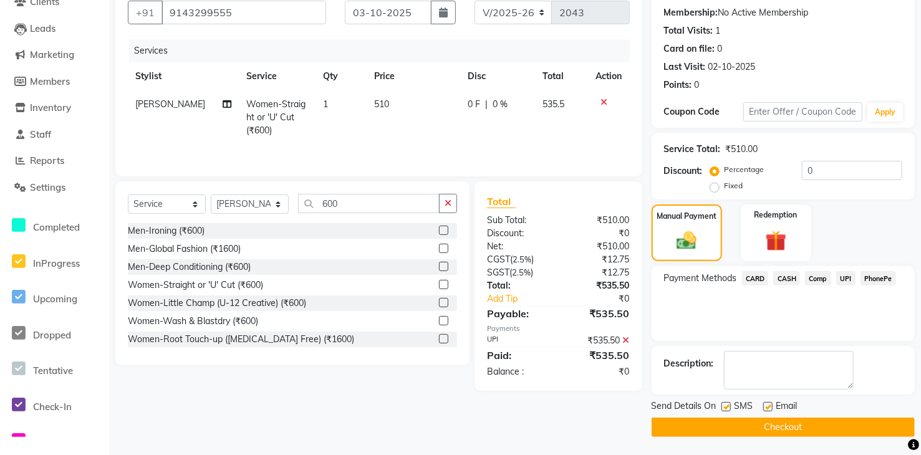
click at [837, 426] on button "Checkout" at bounding box center [783, 427] width 263 height 19
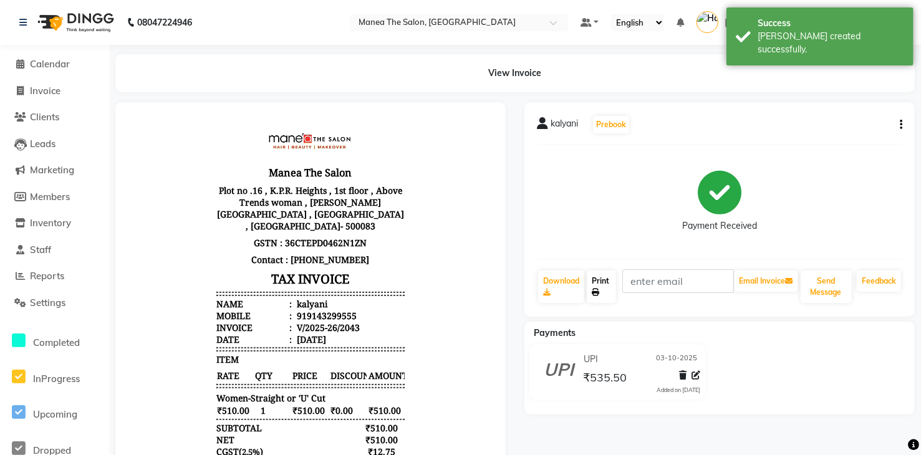
click at [597, 287] on link "Print" at bounding box center [601, 287] width 29 height 32
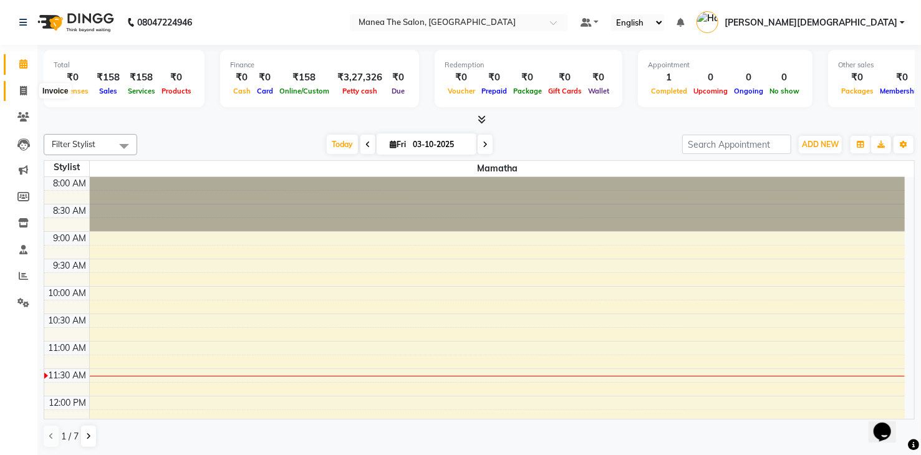
click at [24, 94] on icon at bounding box center [23, 90] width 7 height 9
select select "5481"
select select "service"
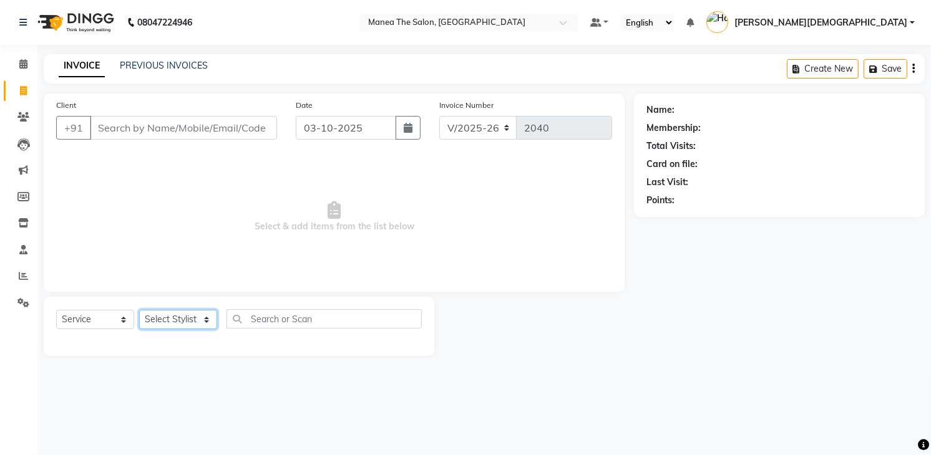
click at [170, 319] on select "Select Stylist [PERSON_NAME] [PERSON_NAME] [PERSON_NAME] [PERSON_NAME]" at bounding box center [178, 319] width 78 height 19
select select "75190"
click at [139, 310] on select "Select Stylist [PERSON_NAME] [PERSON_NAME] [PERSON_NAME] [PERSON_NAME]" at bounding box center [178, 319] width 78 height 19
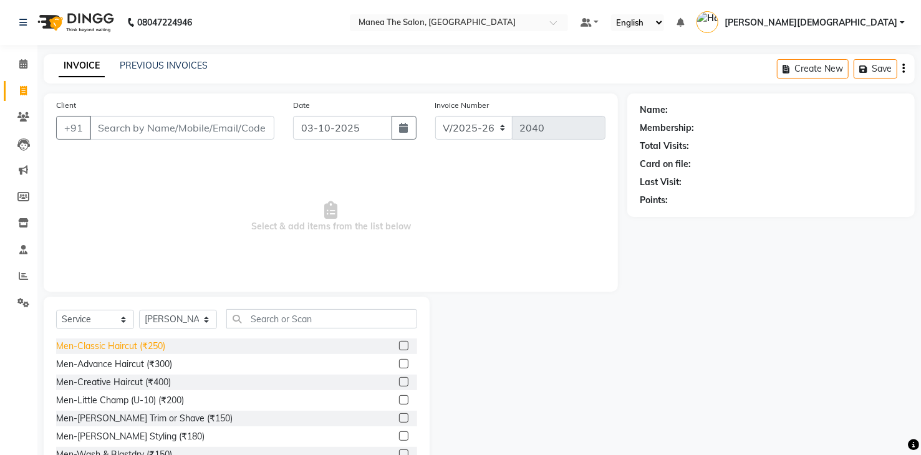
click at [152, 347] on div "Men-Classic Haircut (₹250)" at bounding box center [110, 346] width 109 height 13
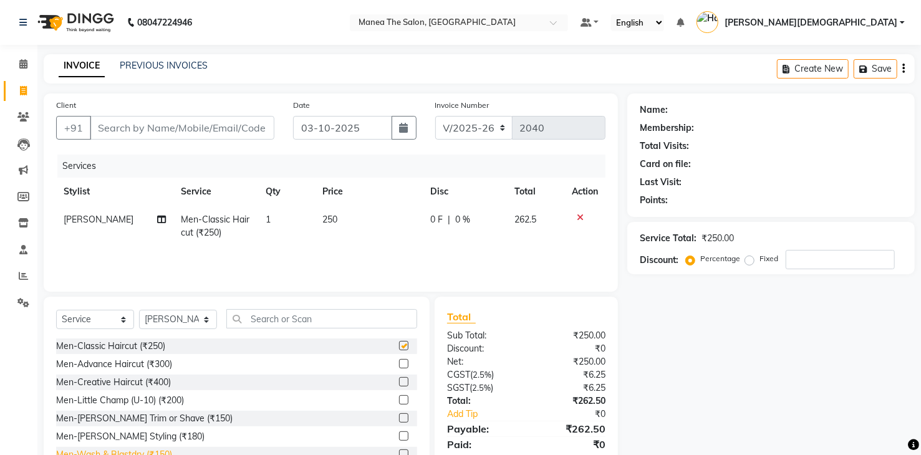
checkbox input "false"
click at [158, 420] on div "Men-[PERSON_NAME] Trim or Shave (₹150)" at bounding box center [144, 418] width 177 height 13
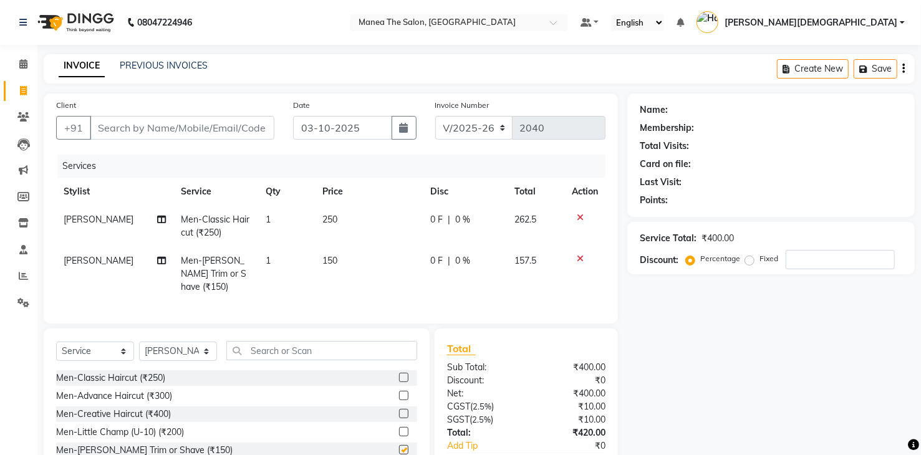
checkbox input "false"
click at [346, 222] on td "250" at bounding box center [369, 226] width 109 height 41
select select "75190"
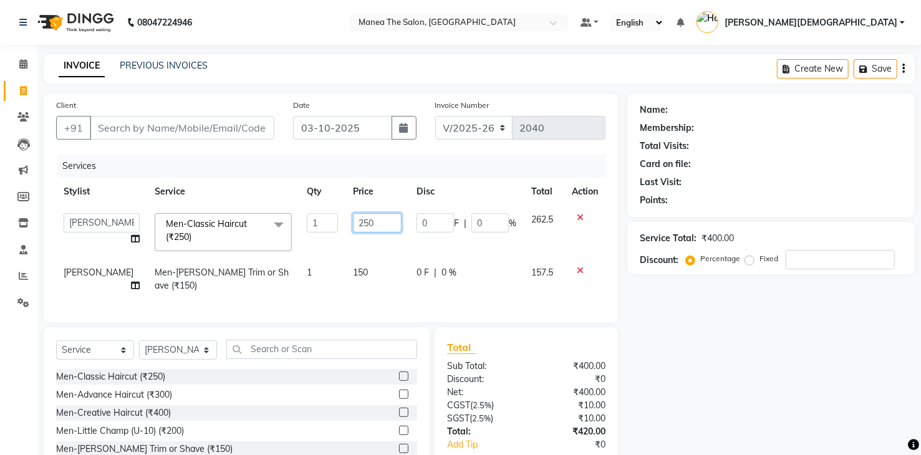
click at [353, 222] on input "250" at bounding box center [377, 222] width 49 height 19
click at [358, 223] on input "250" at bounding box center [377, 222] width 49 height 19
type input "210"
click at [253, 125] on input "Client" at bounding box center [182, 128] width 185 height 24
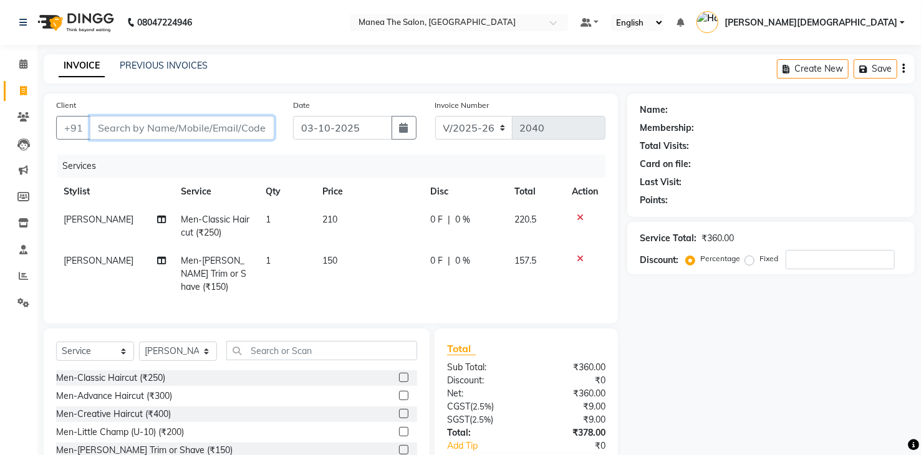
type input "9"
type input "0"
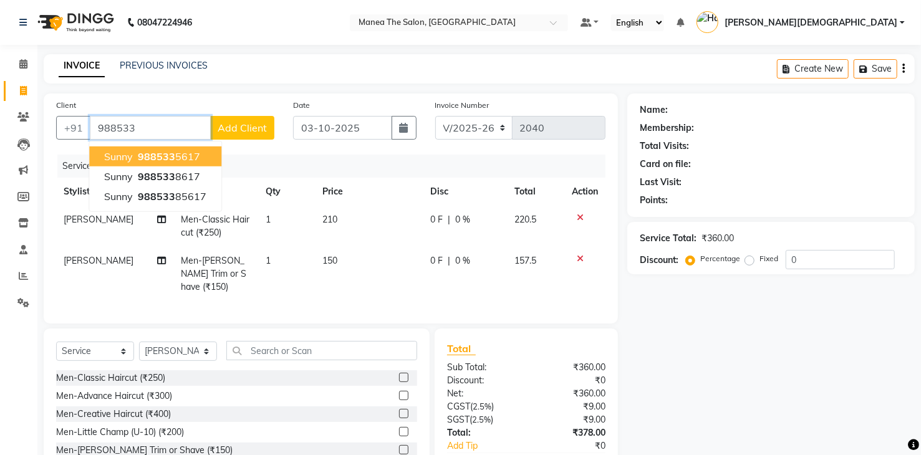
click at [191, 158] on ngb-highlight "988533 5617" at bounding box center [167, 156] width 65 height 12
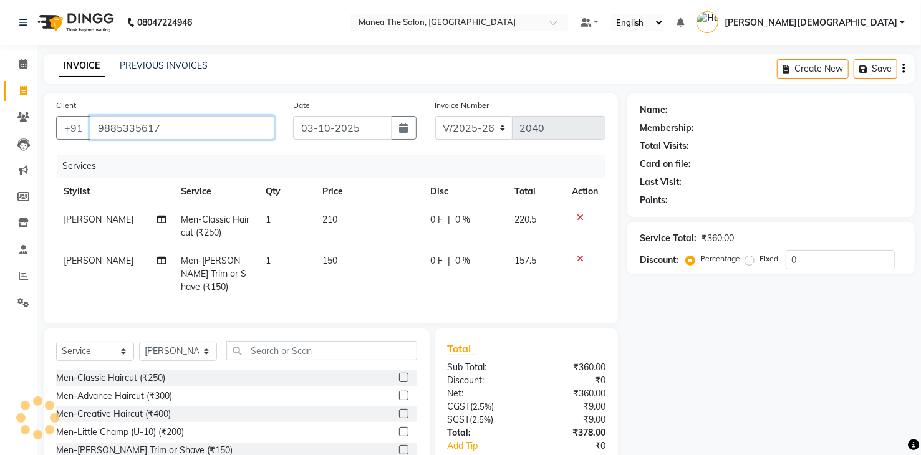
type input "9885335617"
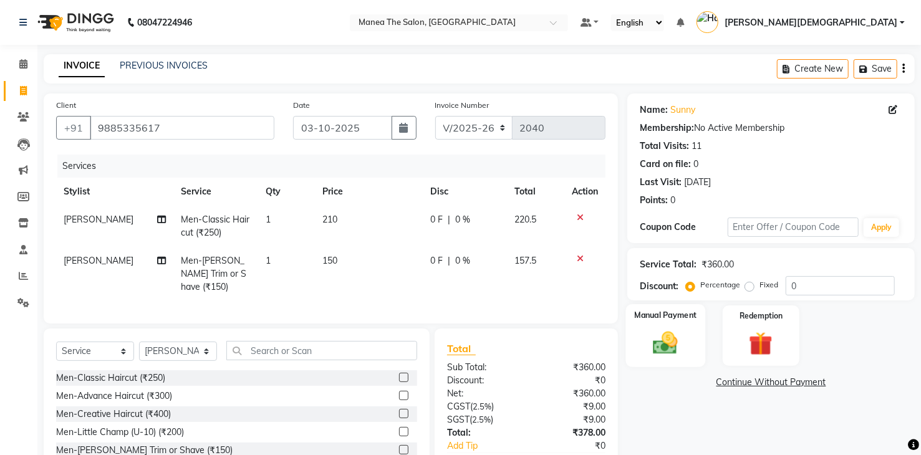
click at [674, 344] on img at bounding box center [666, 343] width 40 height 29
click at [826, 384] on span "UPI" at bounding box center [822, 383] width 19 height 14
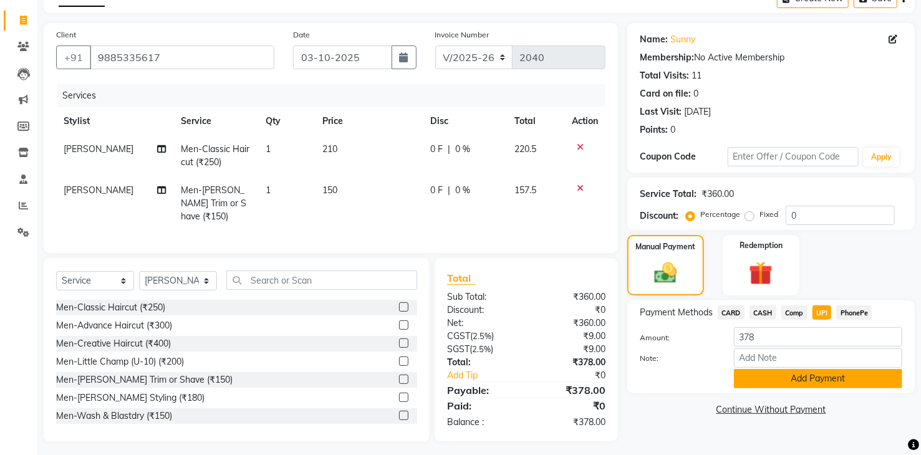
scroll to position [72, 0]
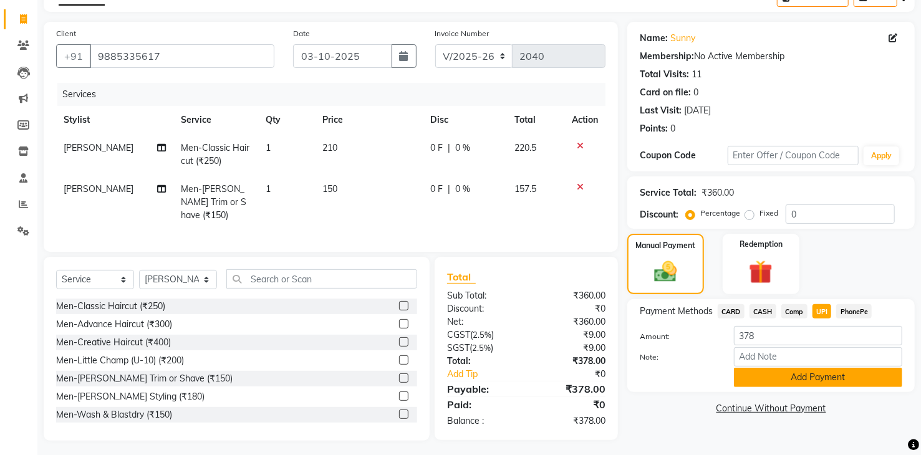
click at [824, 379] on button "Add Payment" at bounding box center [818, 377] width 168 height 19
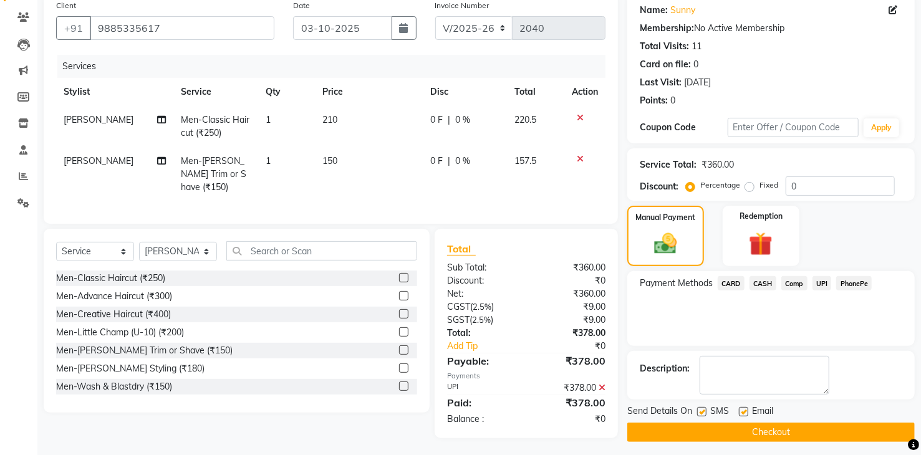
scroll to position [104, 0]
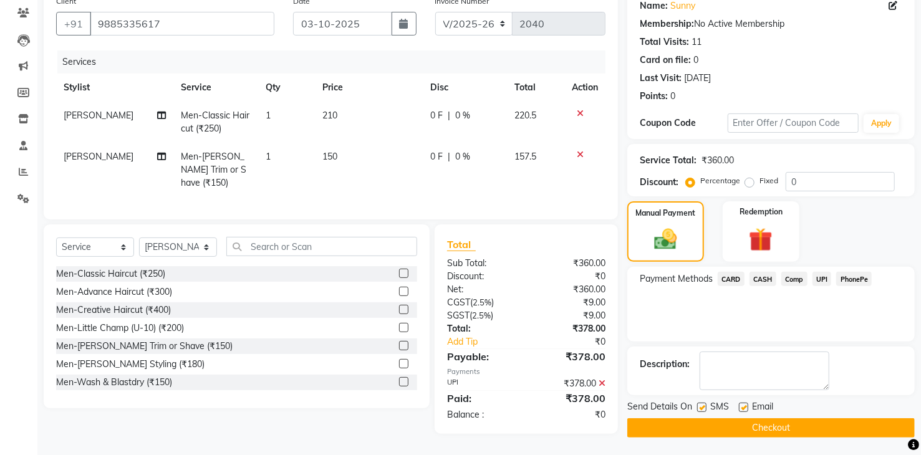
click at [776, 429] on button "Checkout" at bounding box center [771, 427] width 288 height 19
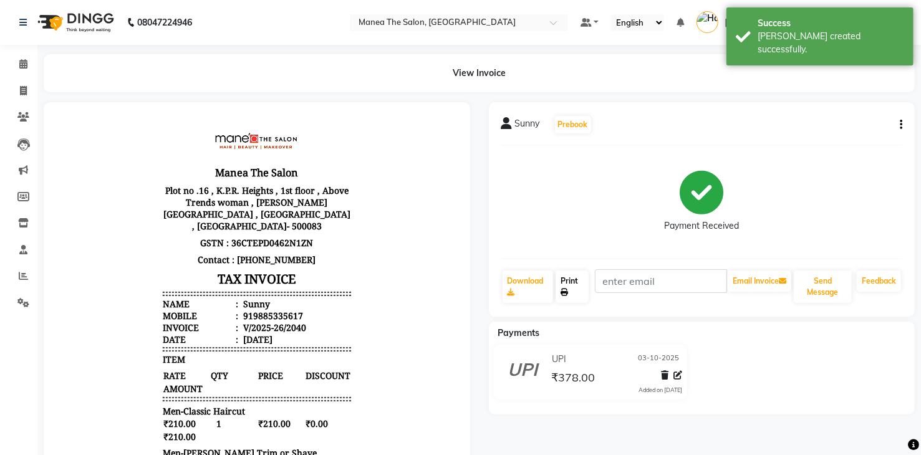
click at [568, 284] on link "Print" at bounding box center [572, 287] width 33 height 32
